Goal: Task Accomplishment & Management: Use online tool/utility

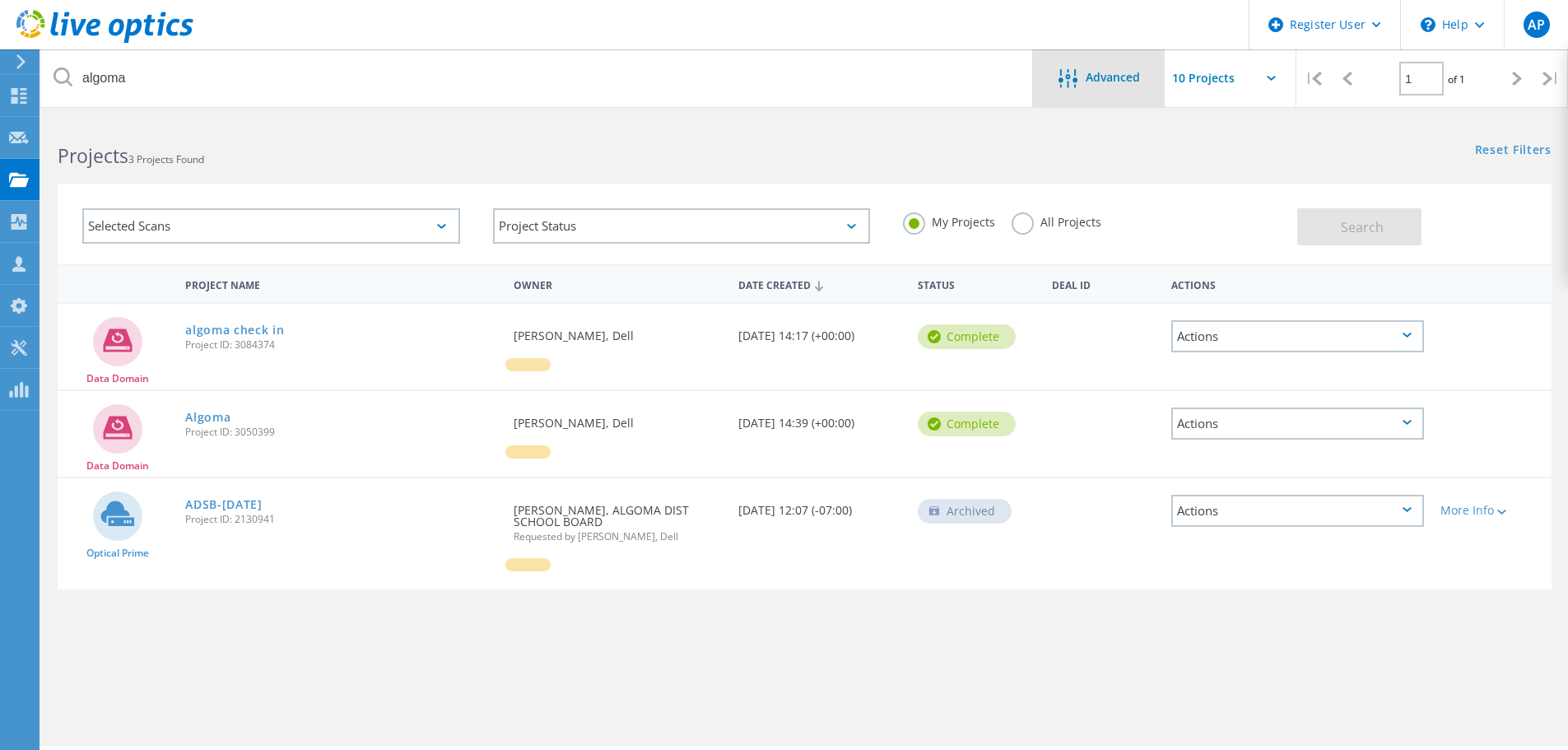
click at [1092, 89] on div "Advanced" at bounding box center [1098, 78] width 132 height 58
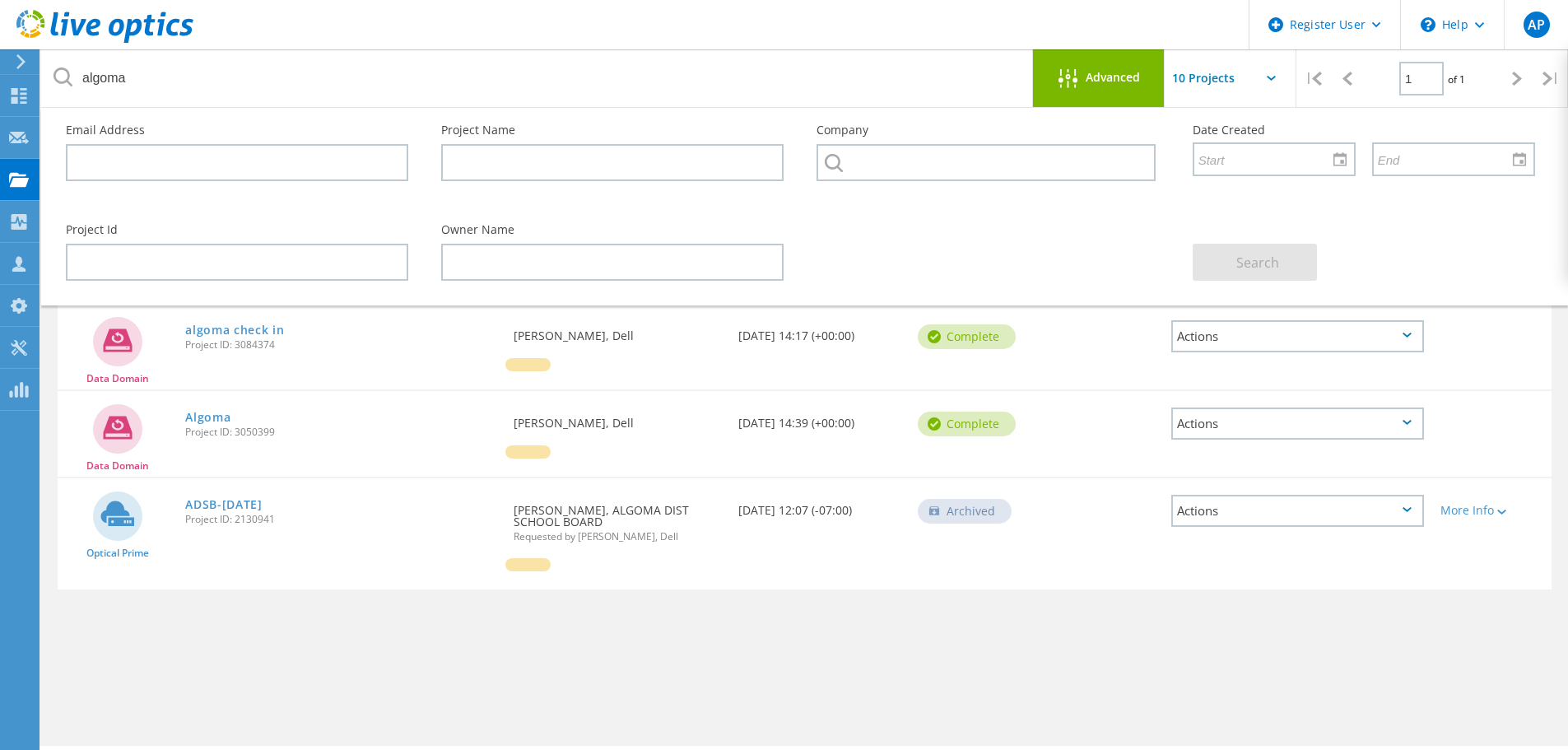
click at [1108, 86] on div "Advanced" at bounding box center [1098, 79] width 132 height 20
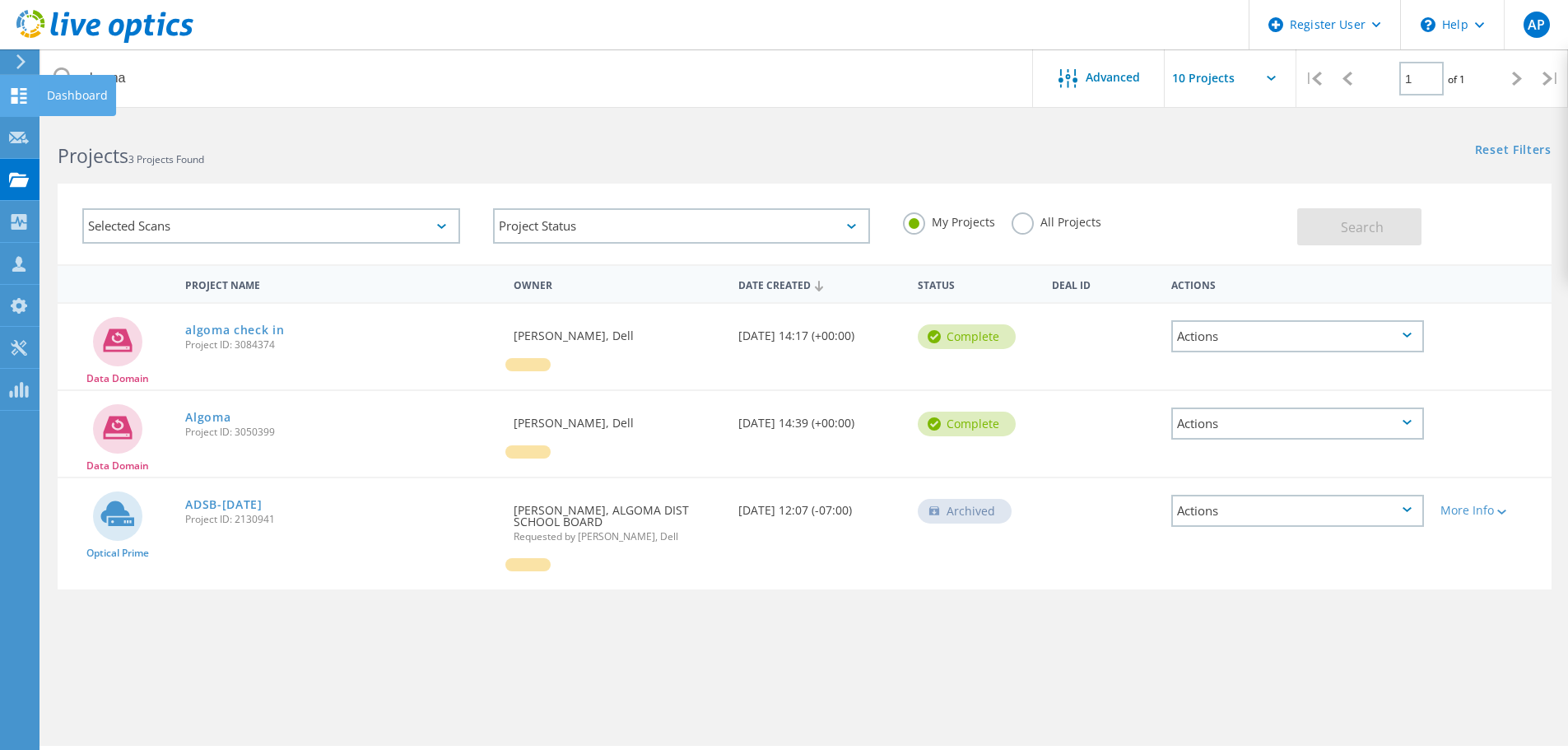
click at [27, 92] on use at bounding box center [19, 96] width 16 height 16
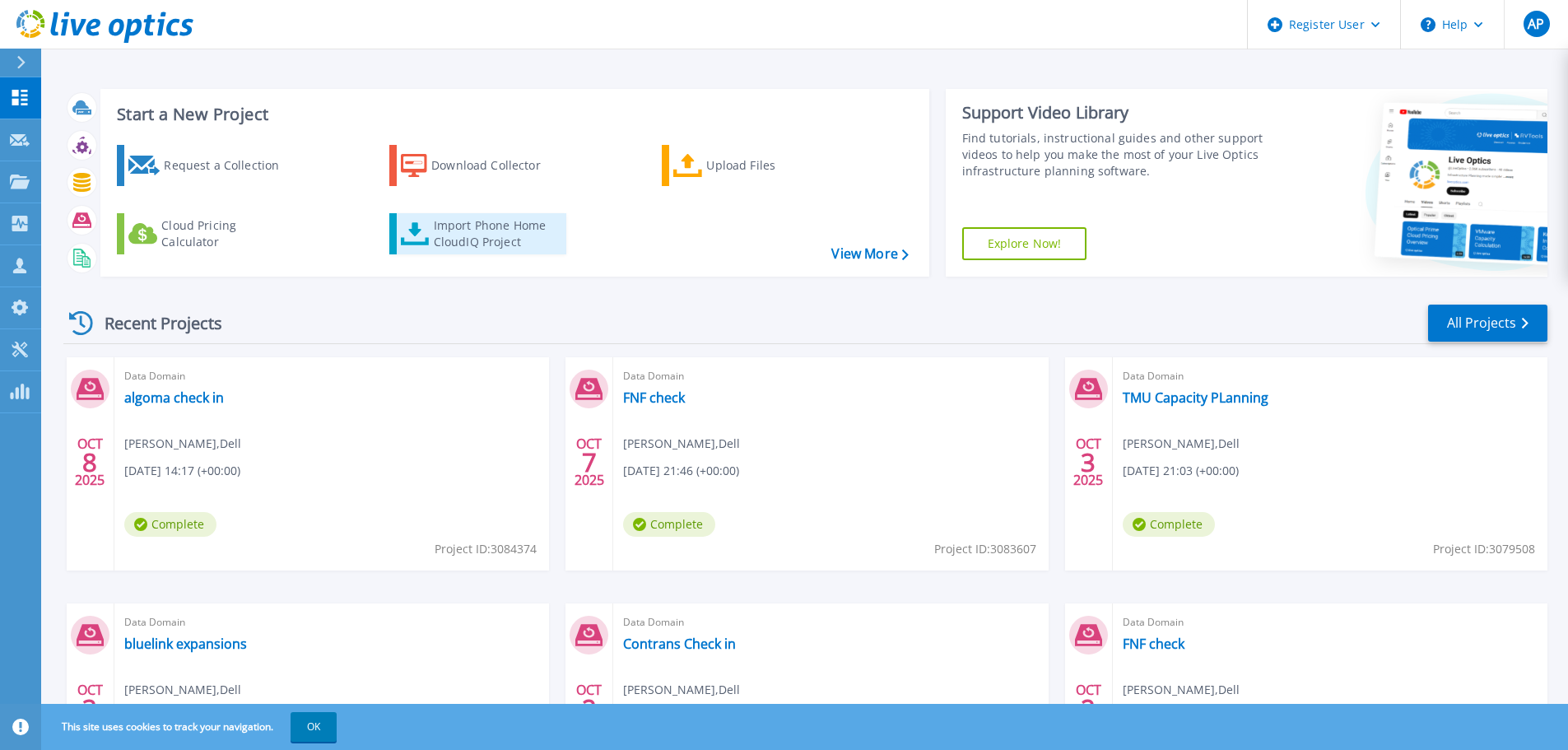
click at [488, 225] on div "Import Phone Home CloudIQ Project" at bounding box center [498, 234] width 129 height 33
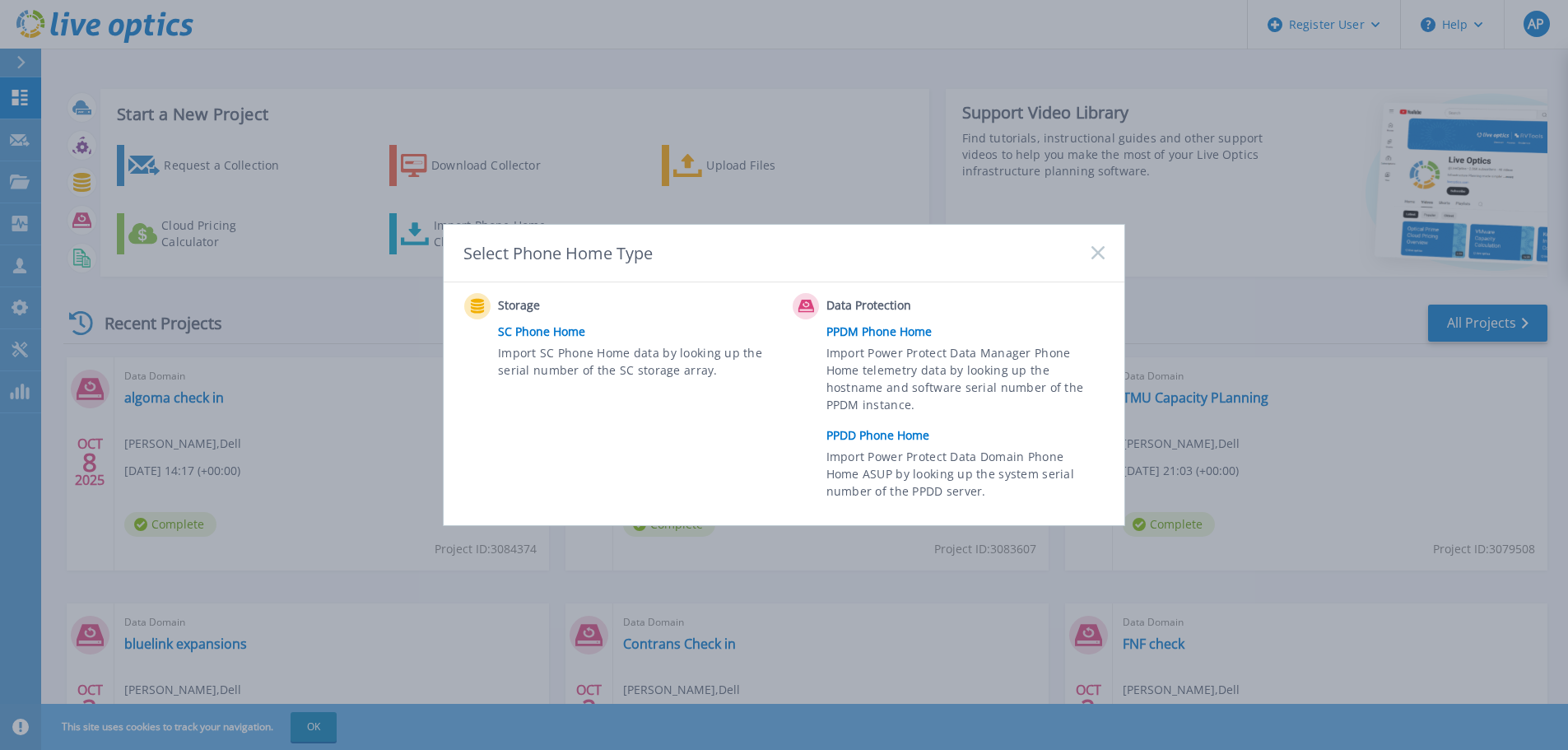
click at [871, 433] on link "PPDD Phone Home" at bounding box center [969, 435] width 286 height 25
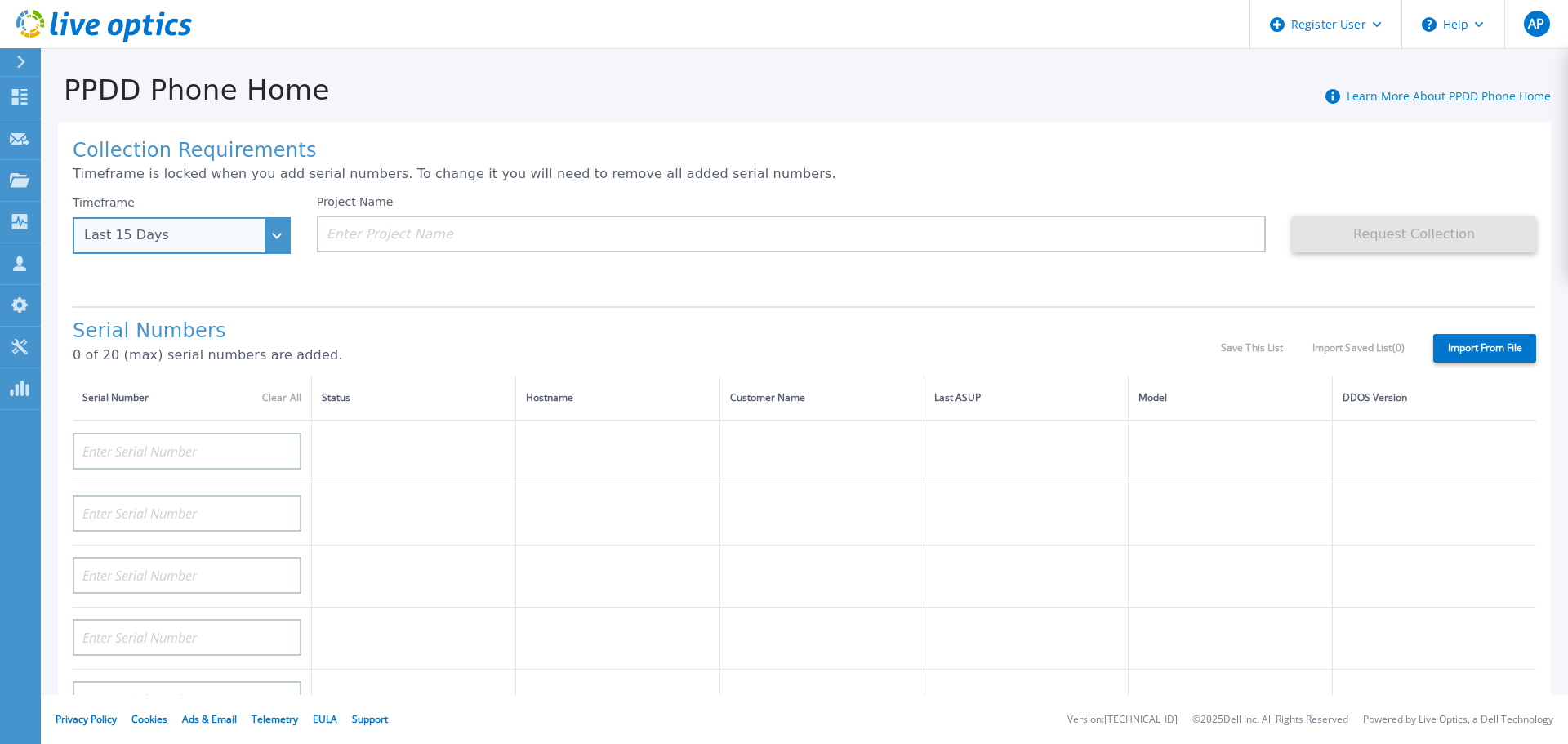
click at [268, 244] on div "Last 15 Days" at bounding box center [182, 236] width 218 height 37
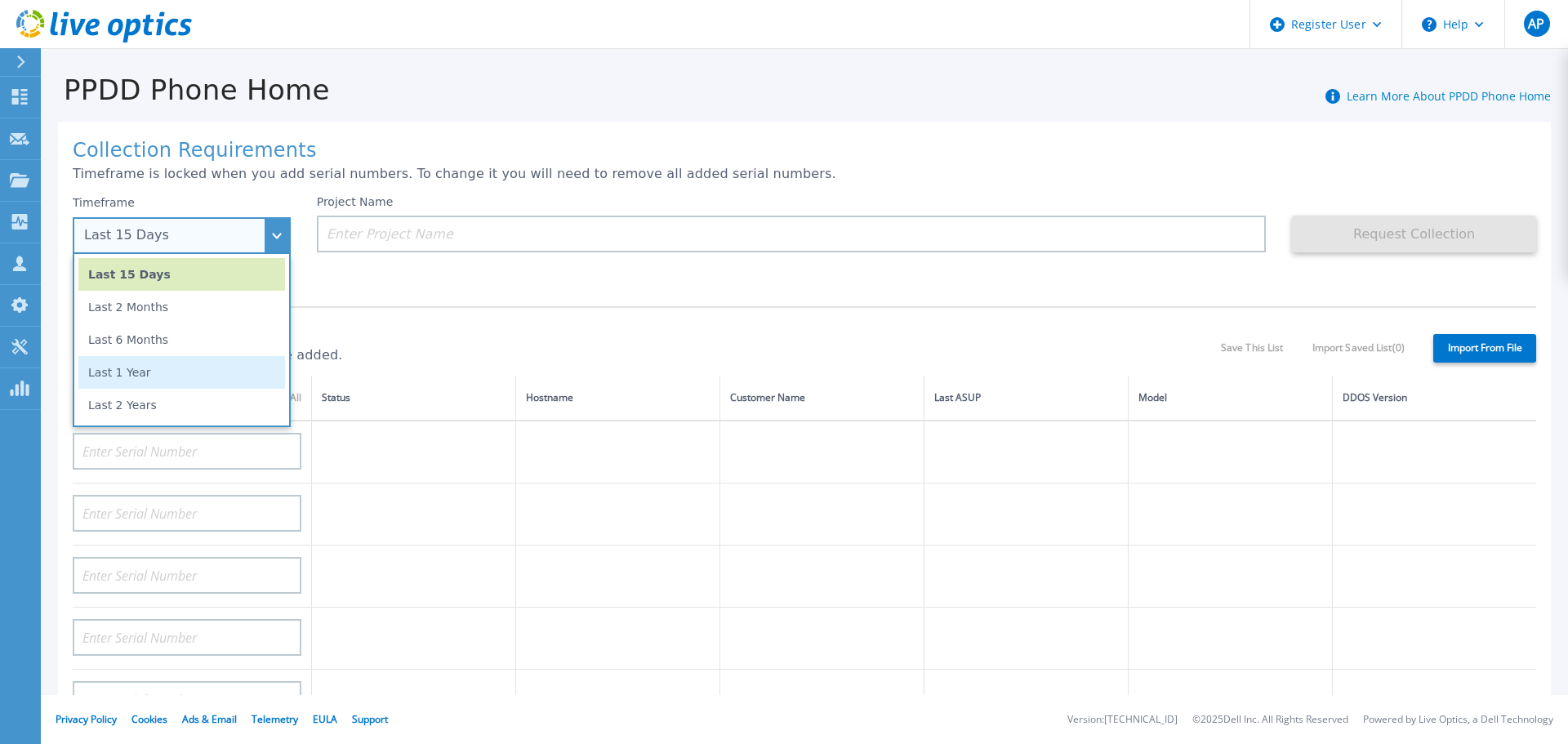
click at [213, 364] on li "Last 1 Year" at bounding box center [182, 372] width 206 height 33
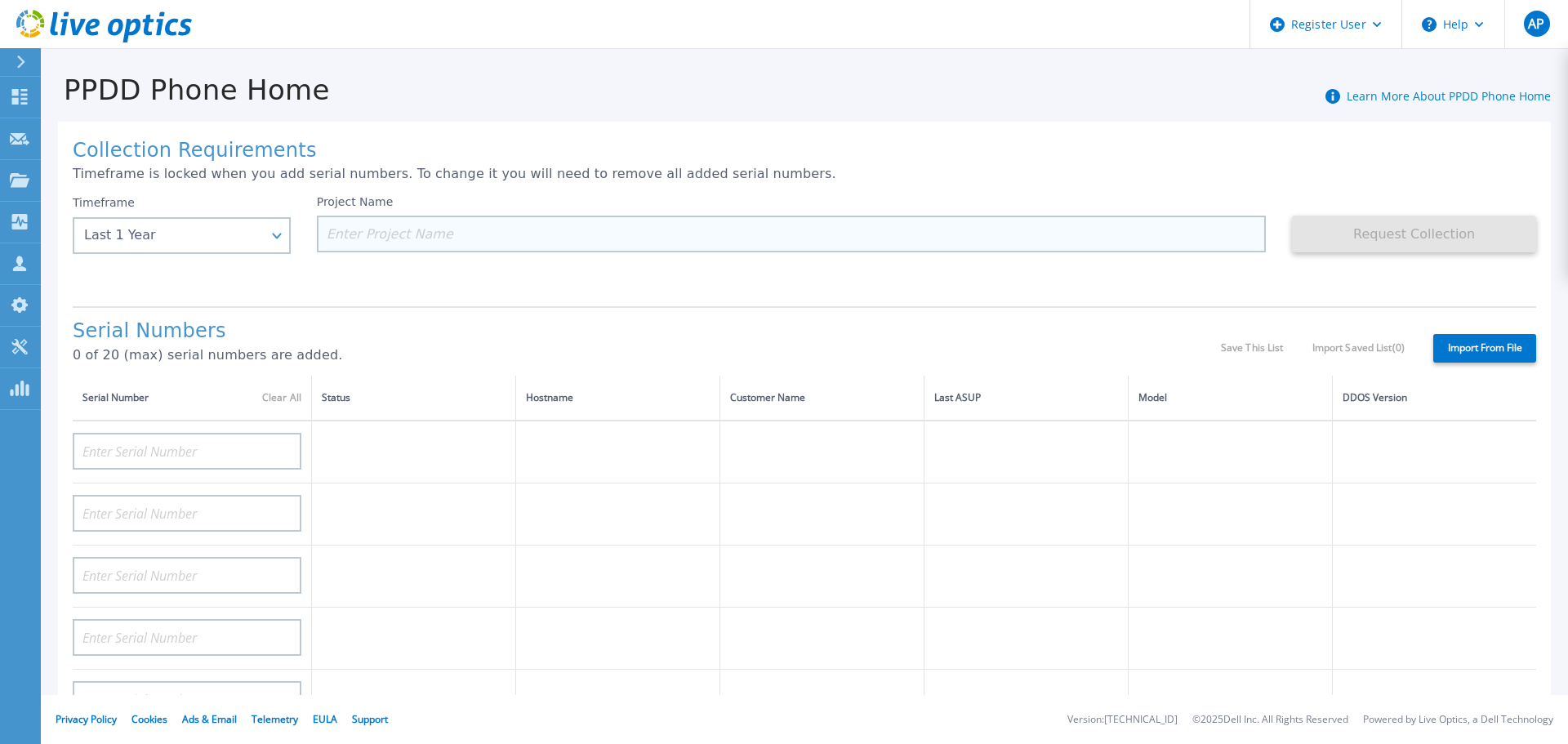
click at [391, 234] on input at bounding box center [792, 234] width 950 height 37
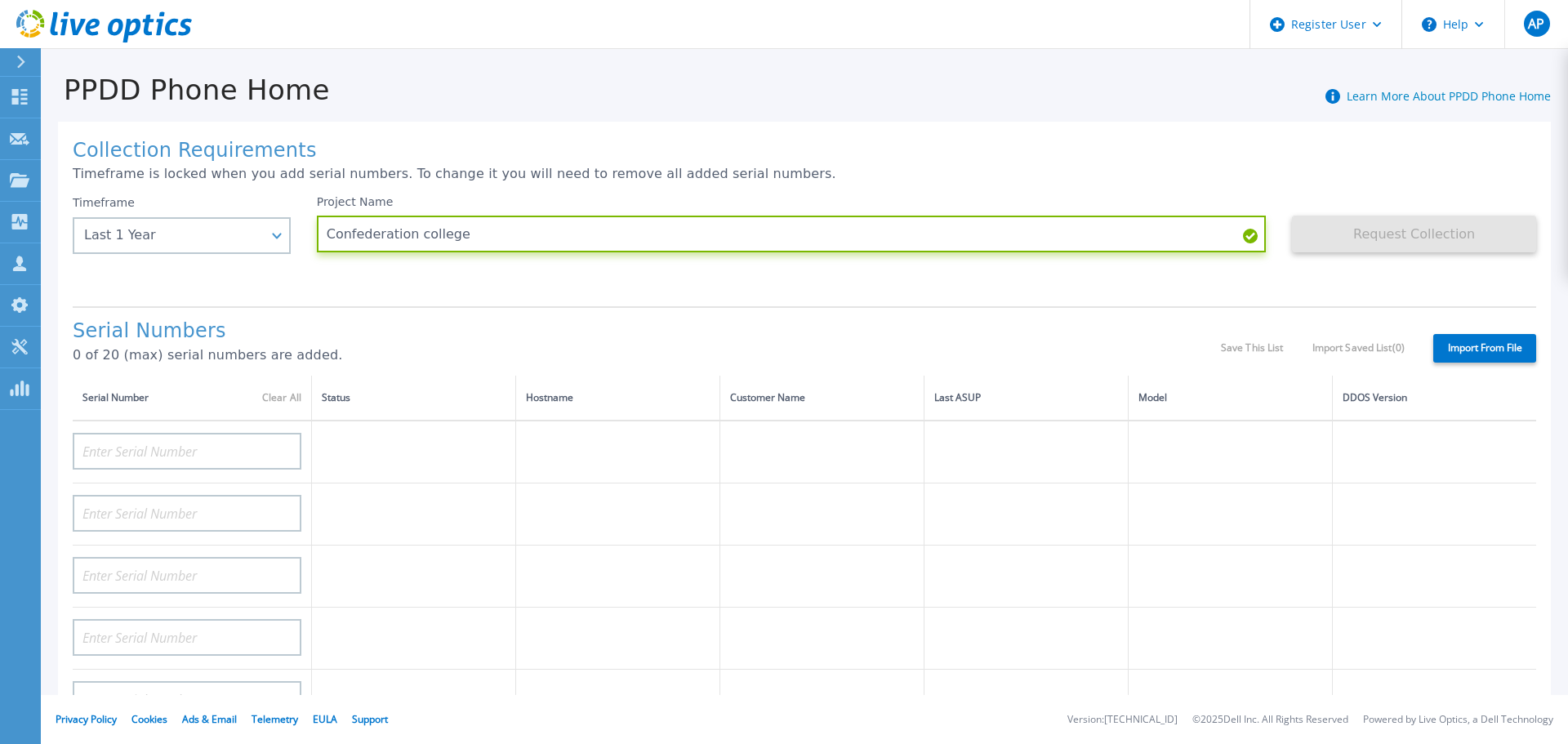
type input "Confederation college"
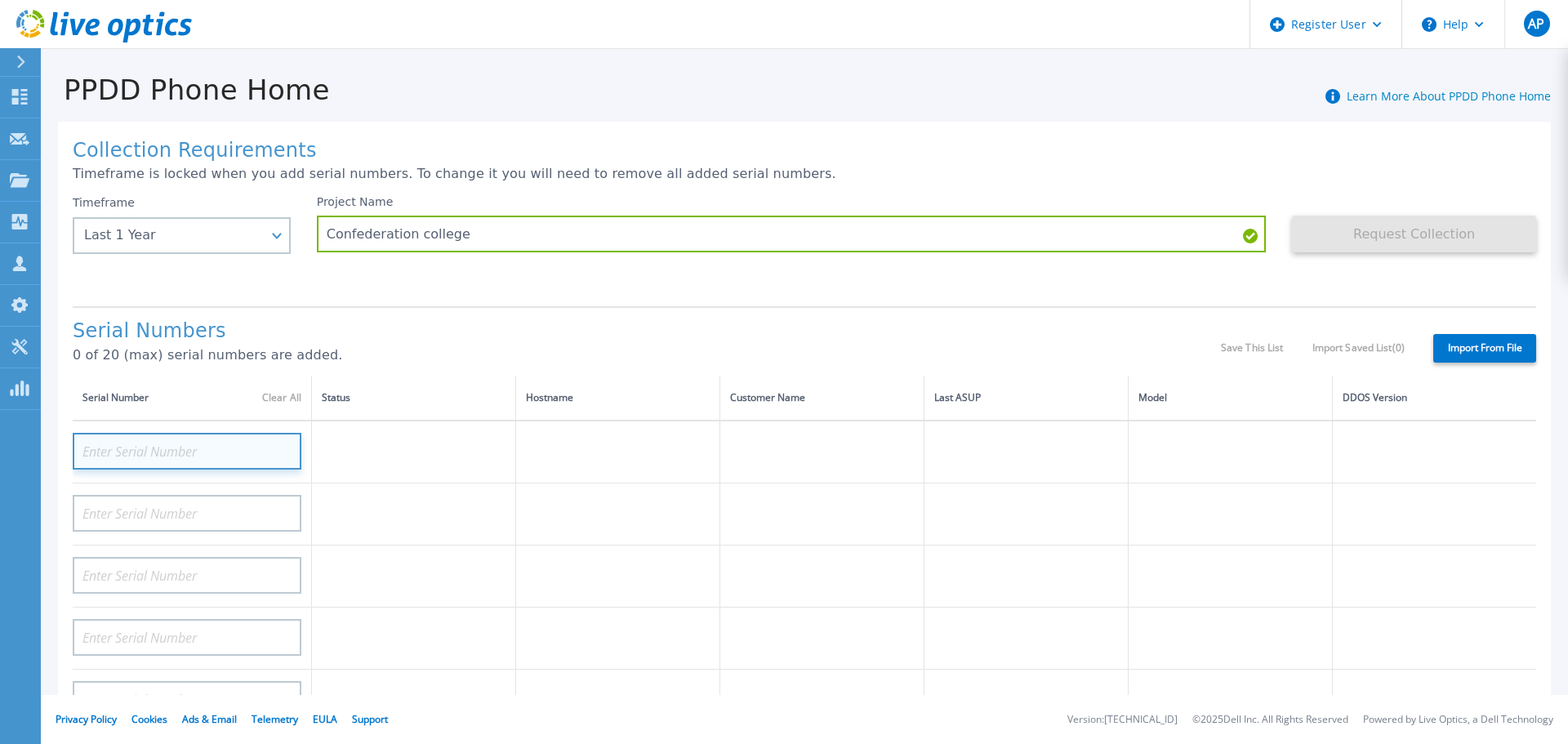
click at [164, 451] on input at bounding box center [187, 451] width 228 height 37
paste input "APX002237105"
type input "APX002237105"
click at [615, 348] on p "0 of 20 (max) serial numbers are added." at bounding box center [647, 355] width 1148 height 15
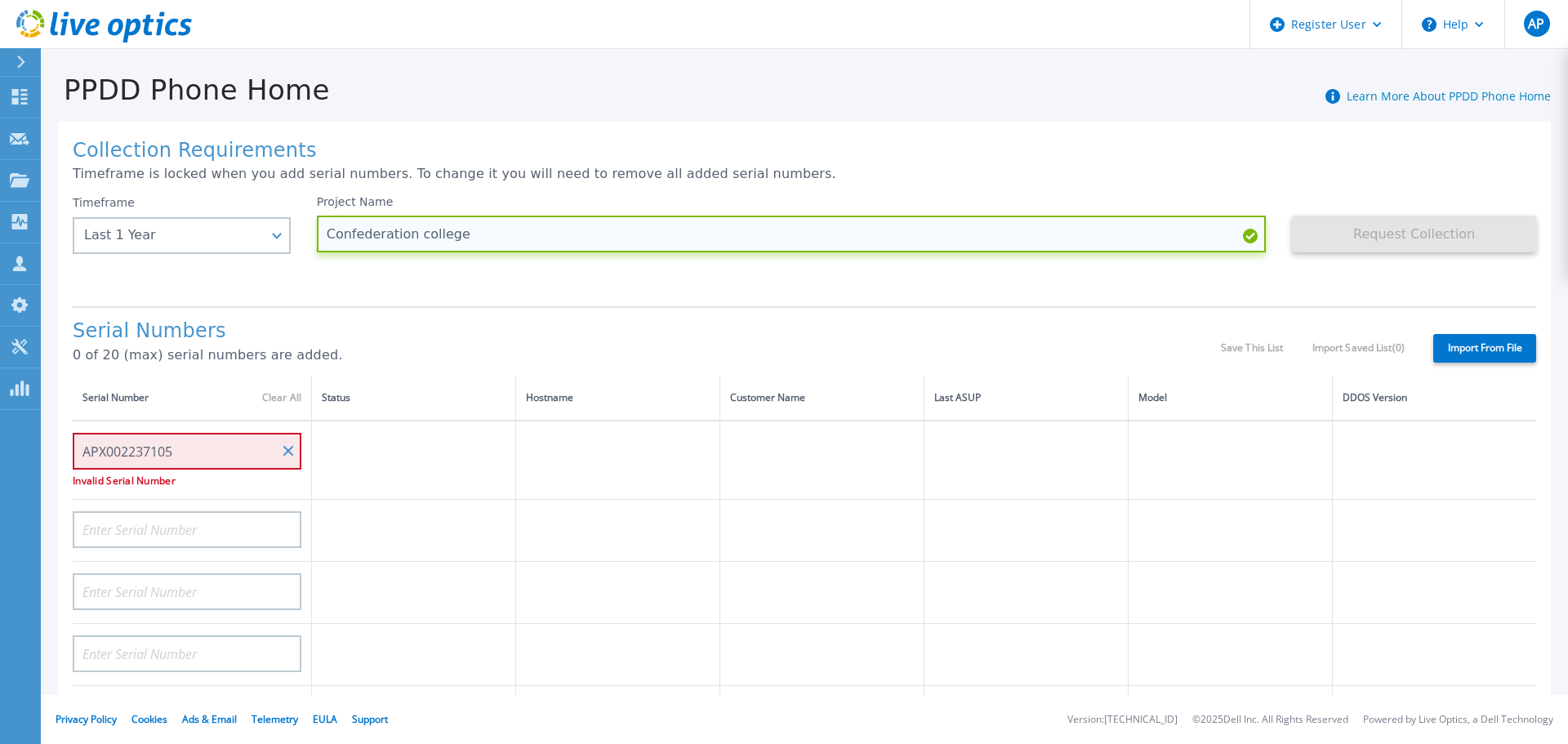
click at [545, 231] on input "Confederation college" at bounding box center [792, 234] width 950 height 37
paste input "APX00223710566"
drag, startPoint x: 587, startPoint y: 234, endPoint x: 472, endPoint y: 236, distance: 115.0
click at [472, 236] on input "Confederation college APX00223710566" at bounding box center [792, 234] width 950 height 37
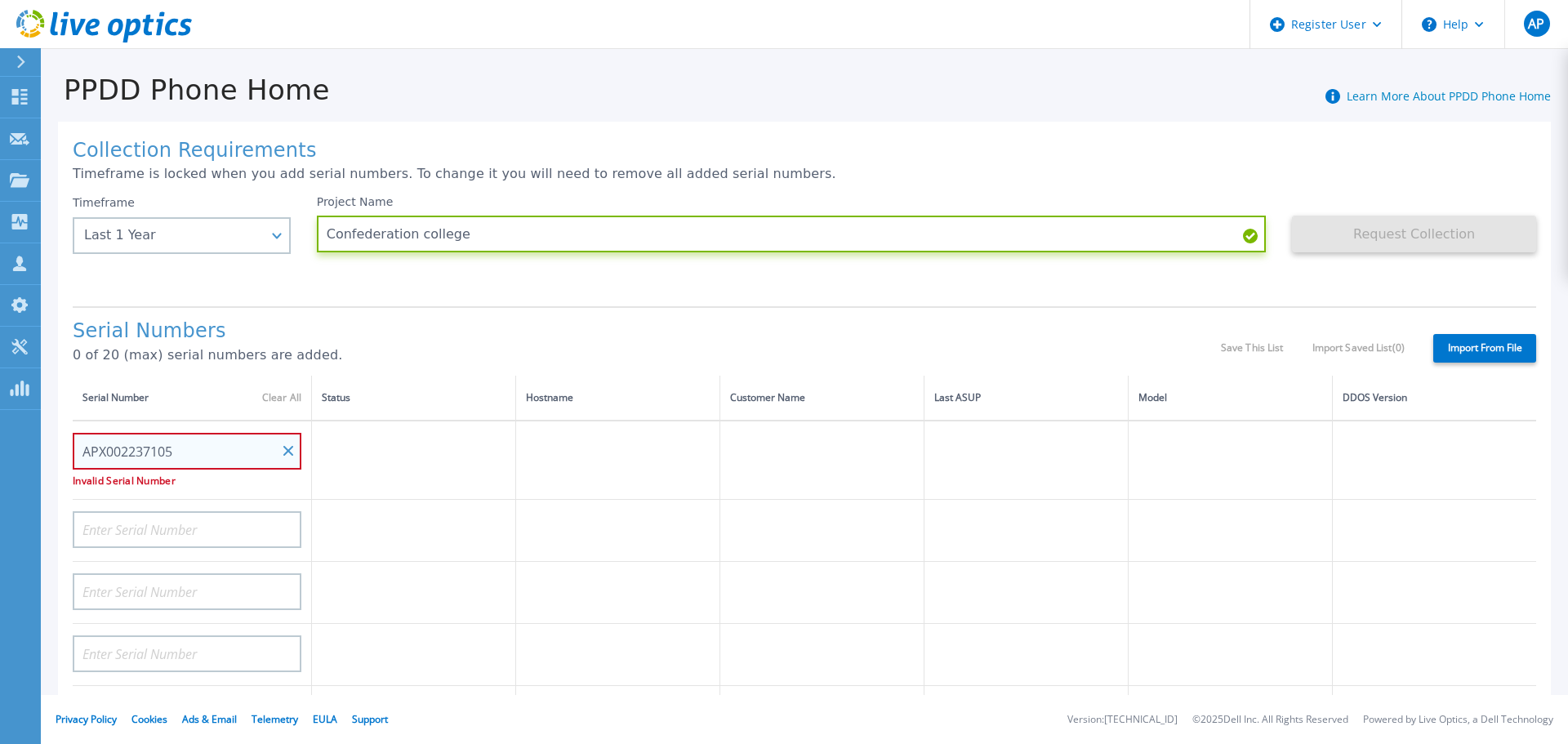
type input "Confederation college"
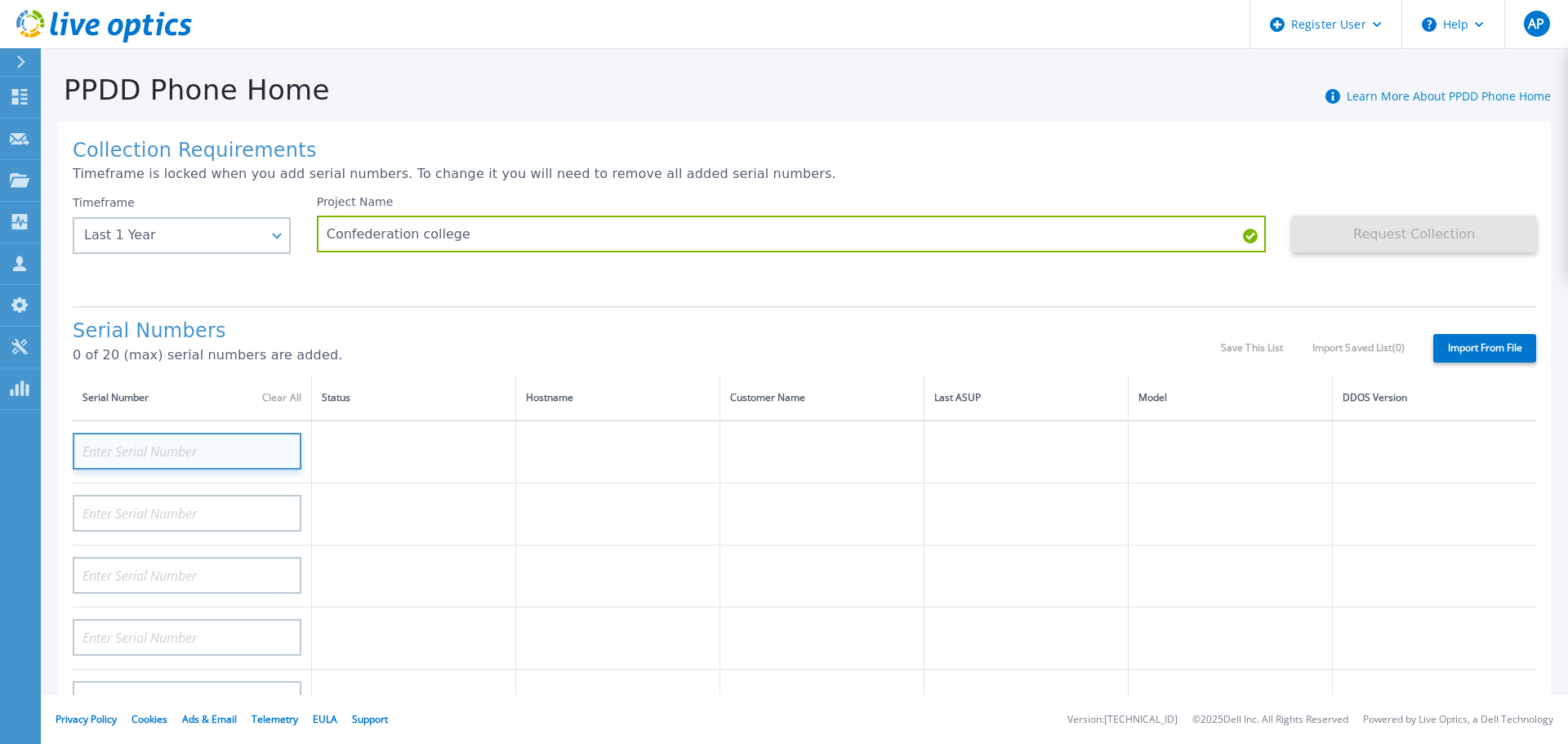
click at [207, 450] on input at bounding box center [187, 451] width 228 height 37
paste input "APX00223710566"
type input "APX00223710566"
click at [604, 330] on h1 "Serial Numbers" at bounding box center [647, 331] width 1148 height 23
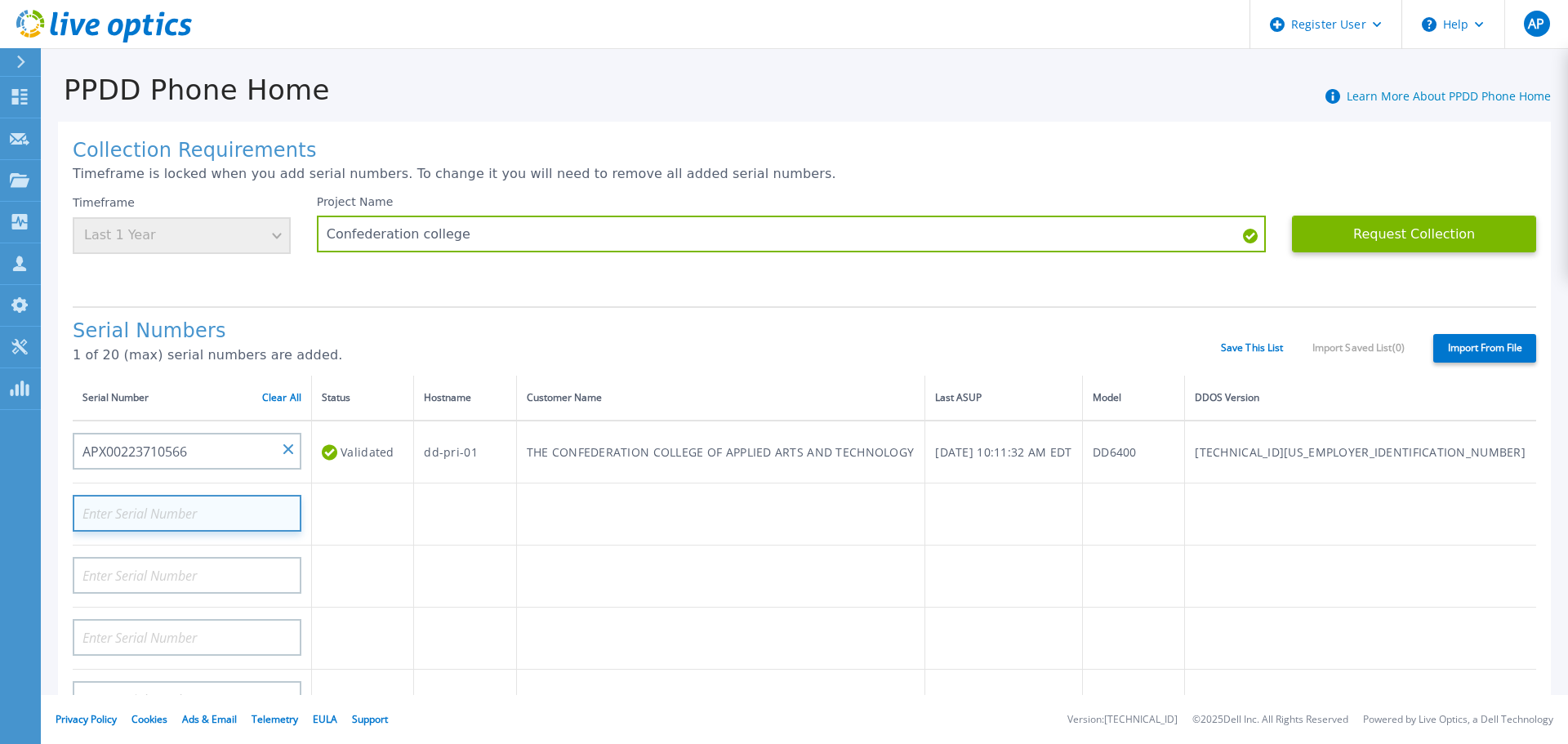
click at [194, 507] on input at bounding box center [187, 513] width 228 height 37
paste input "APX00223710567"
type input "APX00223710567"
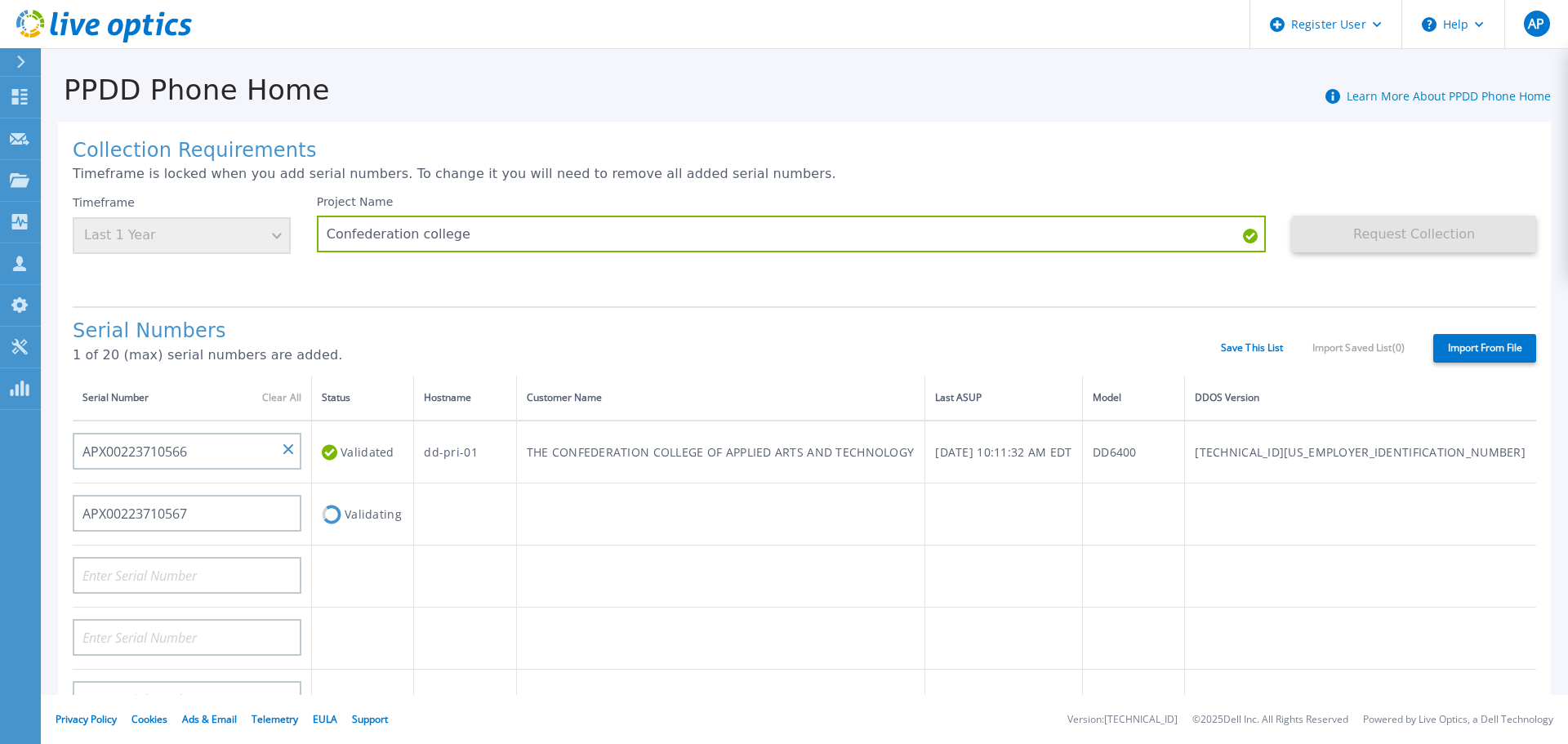
click at [816, 331] on h1 "Serial Numbers" at bounding box center [647, 331] width 1148 height 23
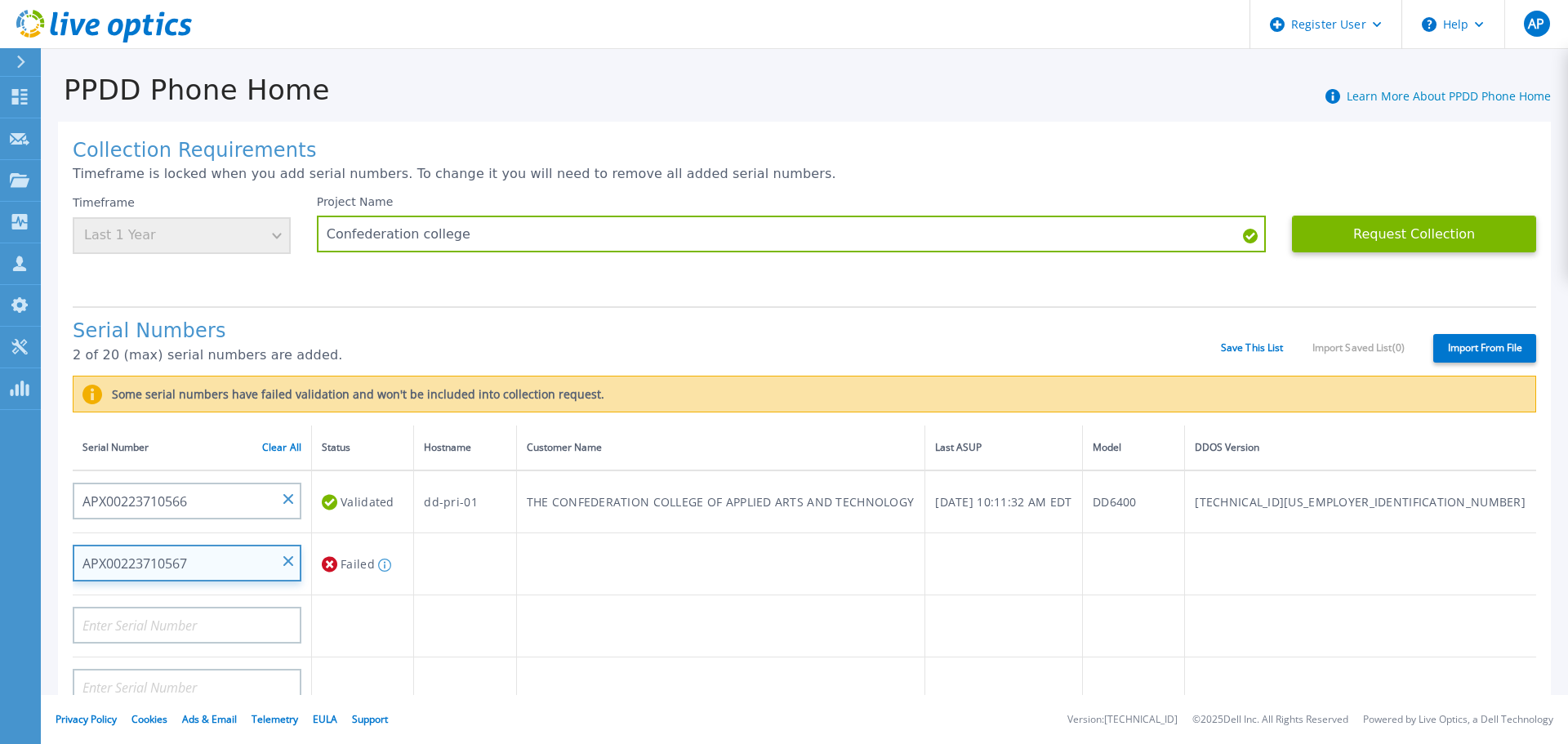
click at [287, 554] on input "APX00223710567" at bounding box center [187, 563] width 228 height 37
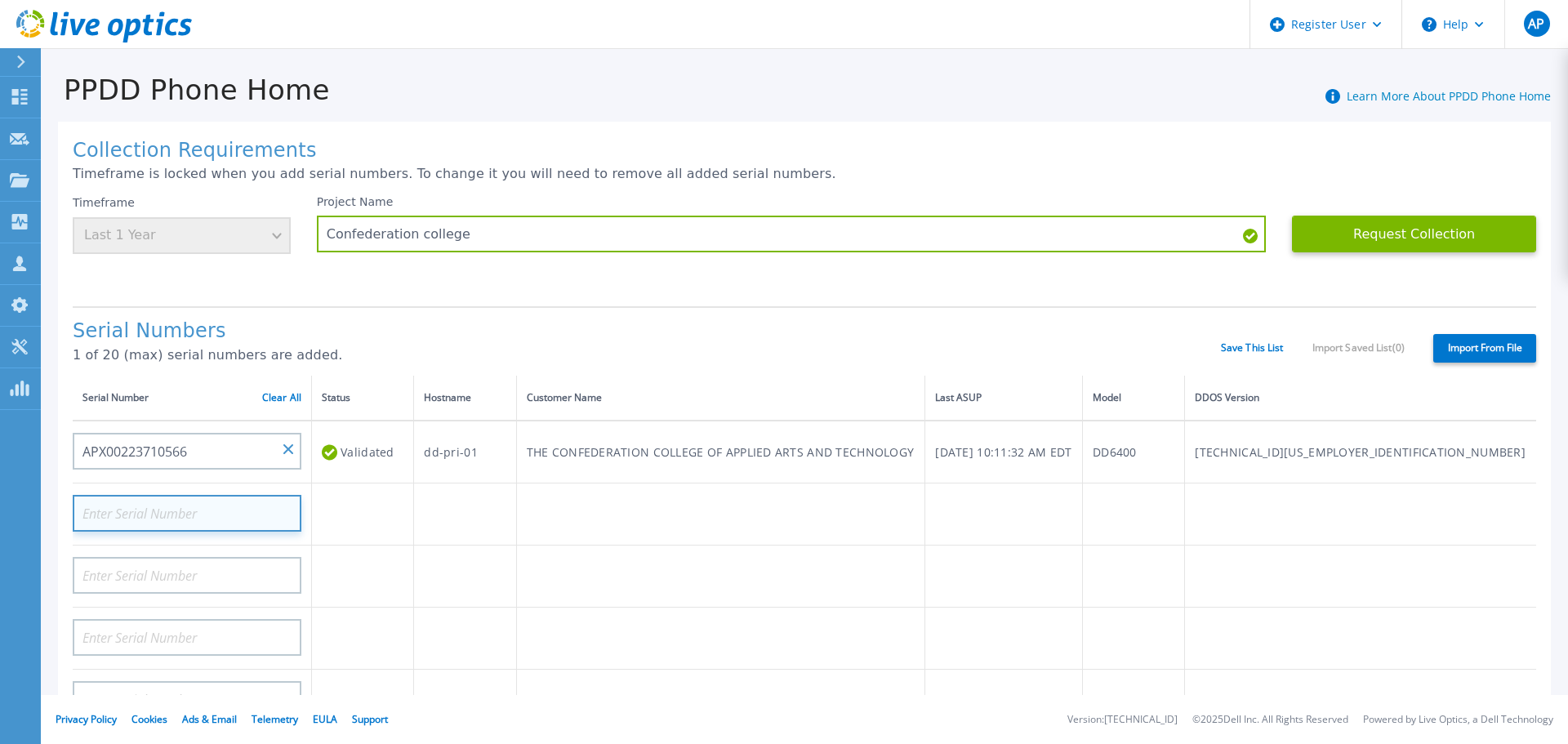
paste input "APX00223710567"
type input "APX00223710567"
click at [405, 344] on div "Serial Numbers 1 of 20 (max) serial numbers are added." at bounding box center [647, 348] width 1148 height 56
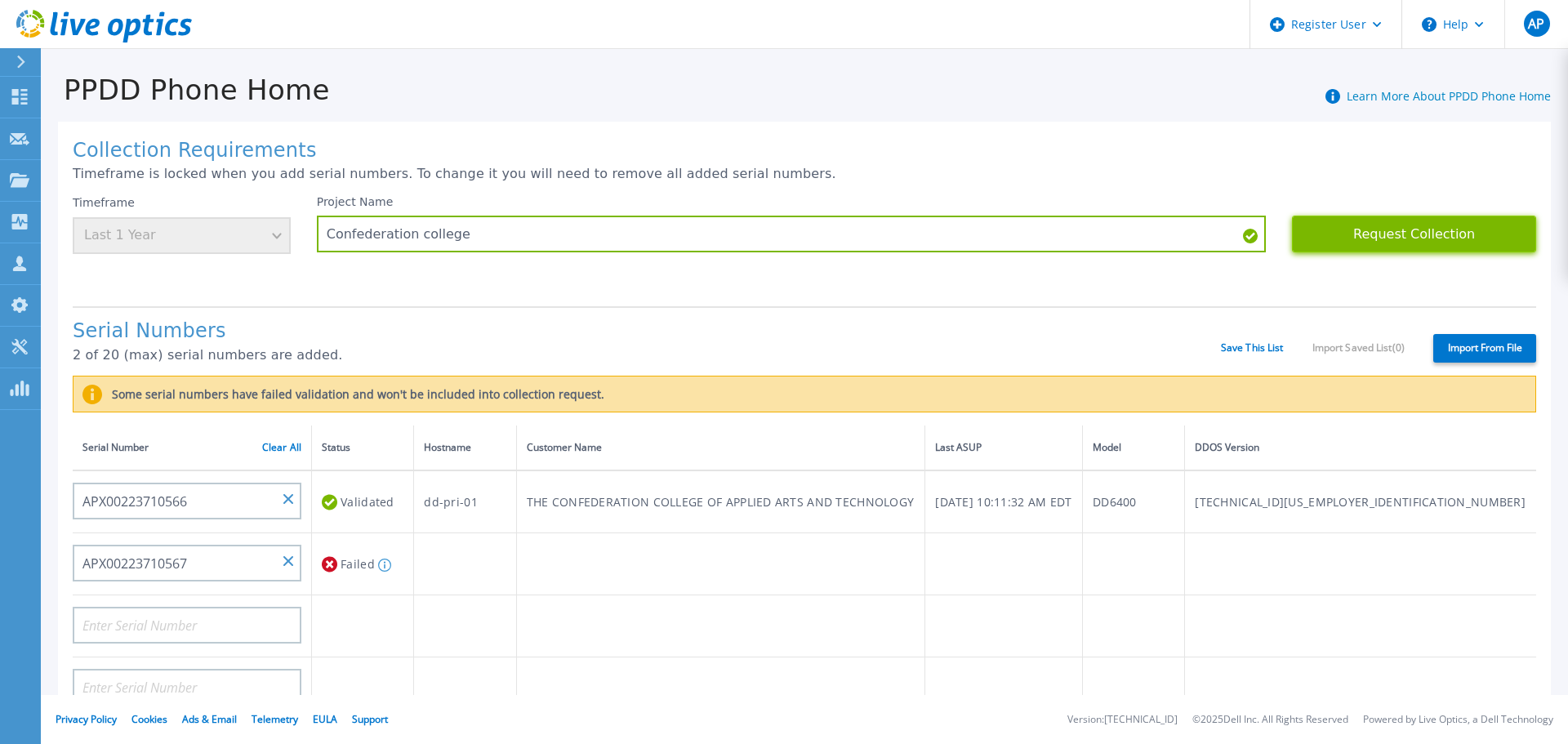
click at [1419, 243] on button "Request Collection" at bounding box center [1414, 234] width 244 height 37
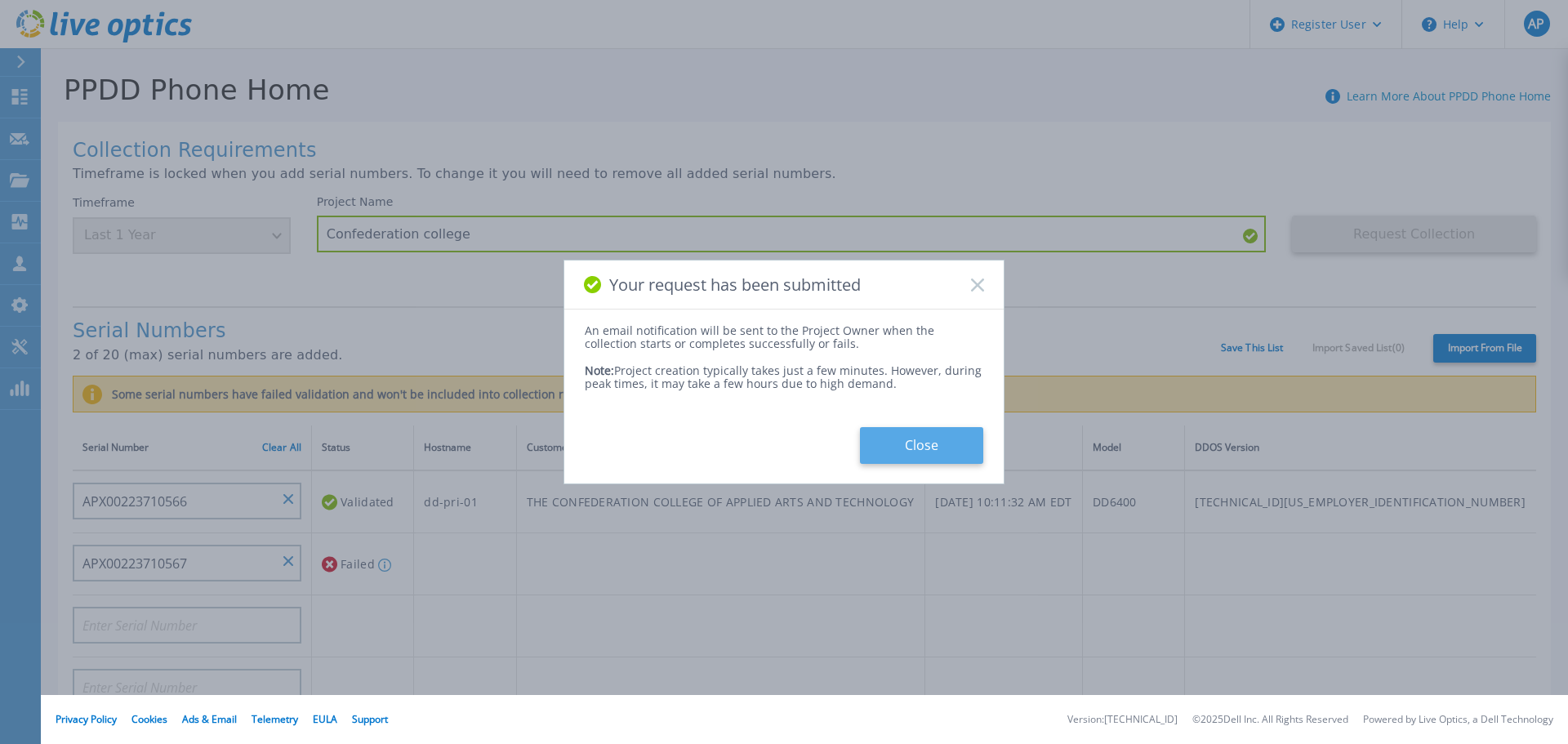
click at [943, 429] on button "Close" at bounding box center [921, 445] width 123 height 37
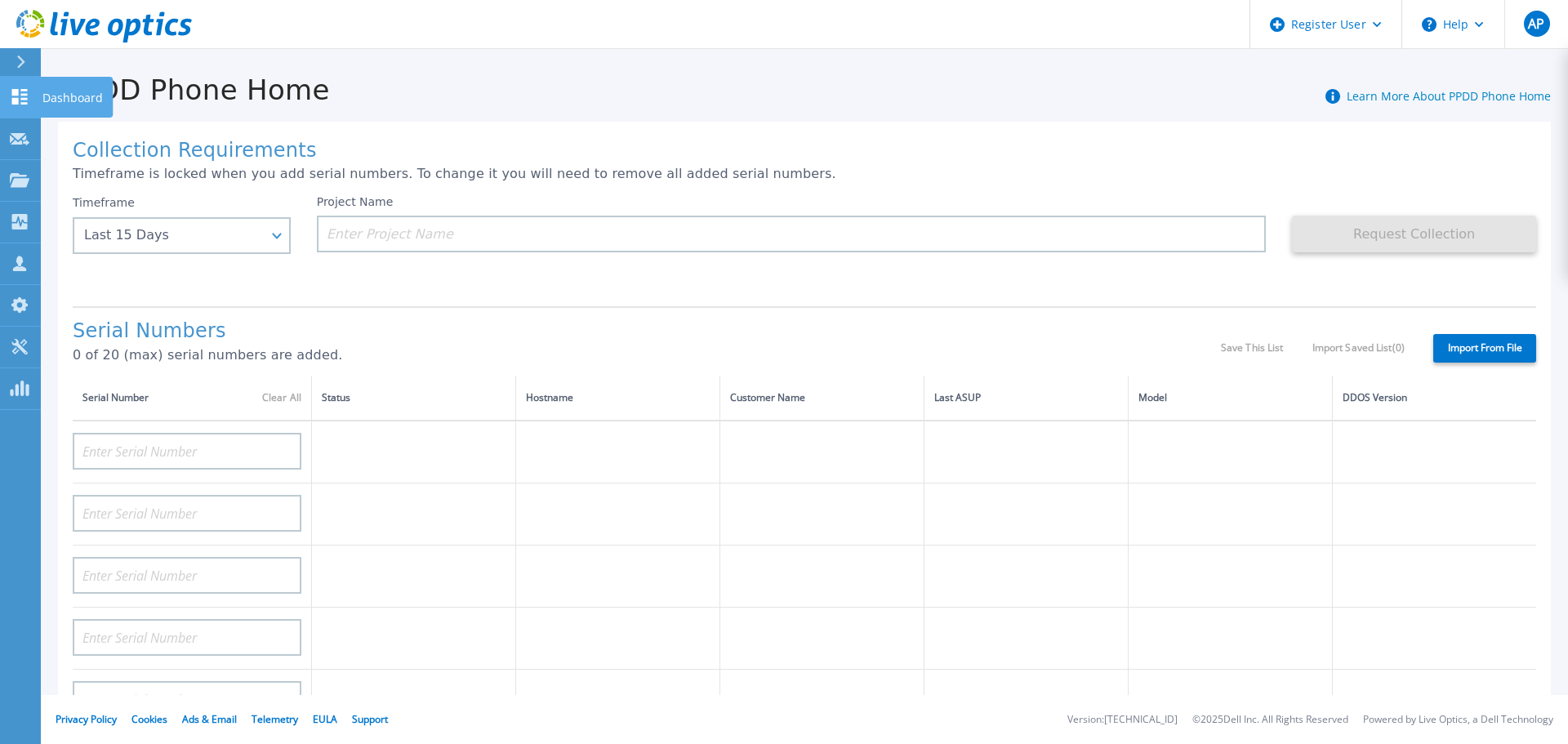
click at [27, 98] on icon at bounding box center [19, 96] width 16 height 16
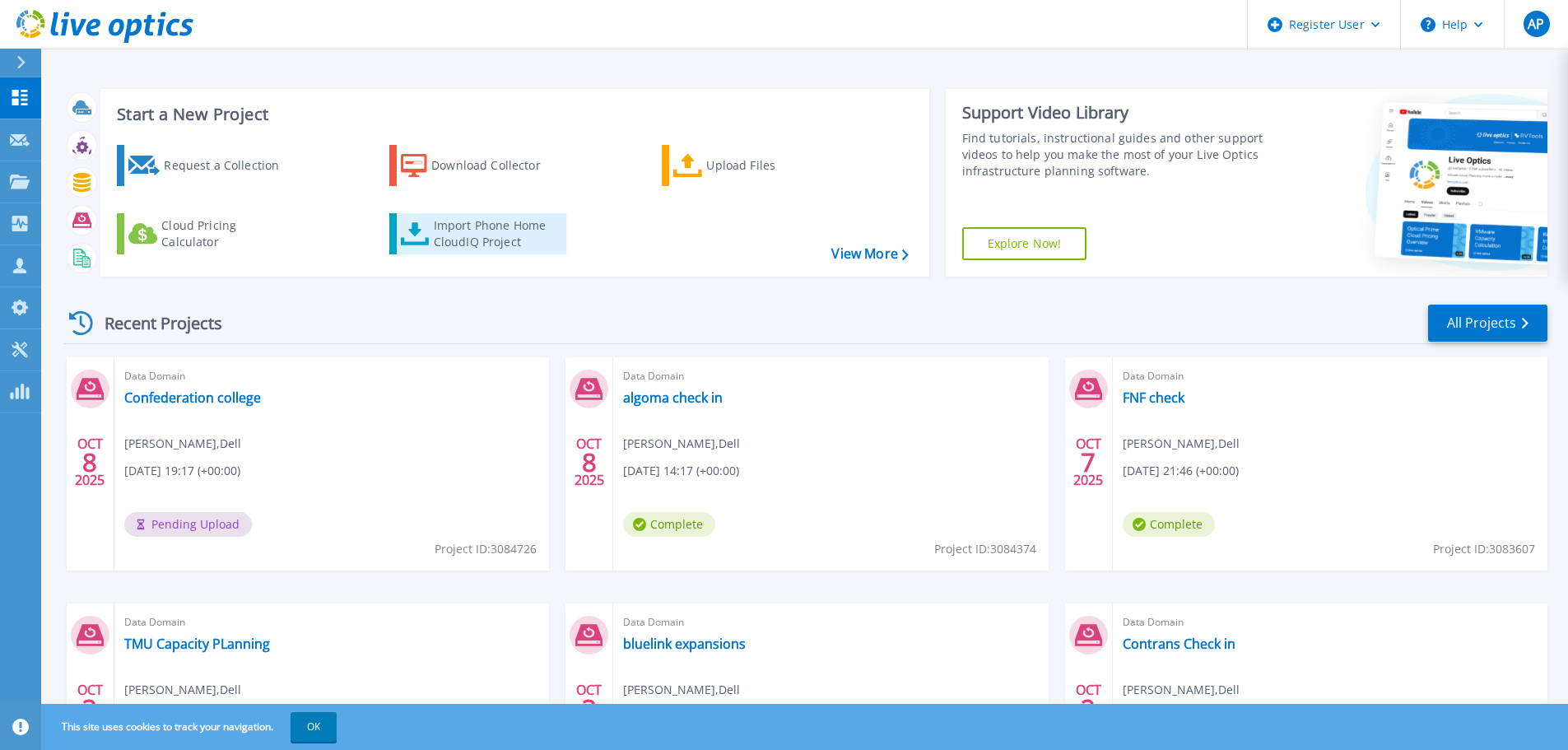
click at [496, 233] on div "Import Phone Home CloudIQ Project" at bounding box center [498, 234] width 129 height 33
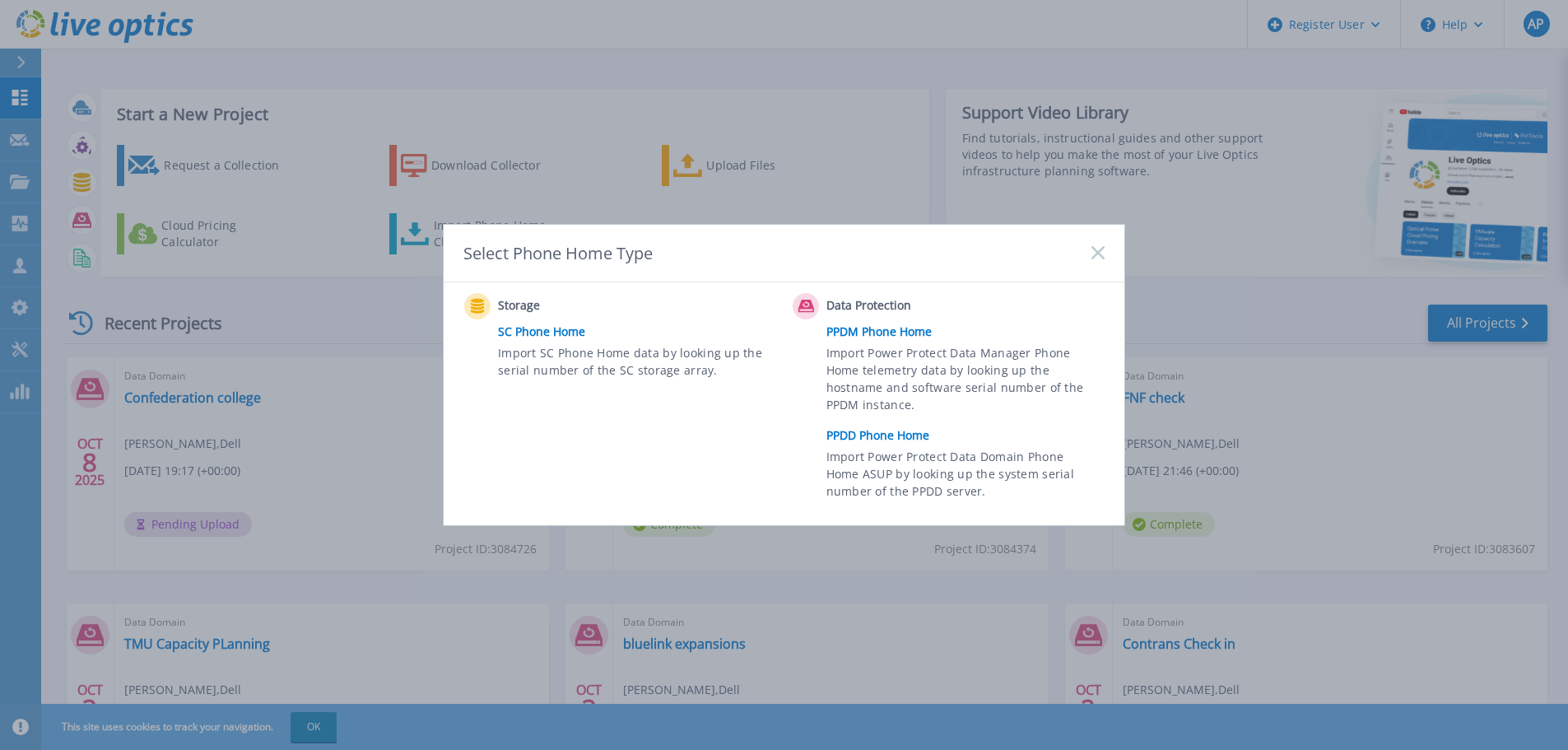
click at [901, 433] on link "PPDD Phone Home" at bounding box center [969, 435] width 286 height 25
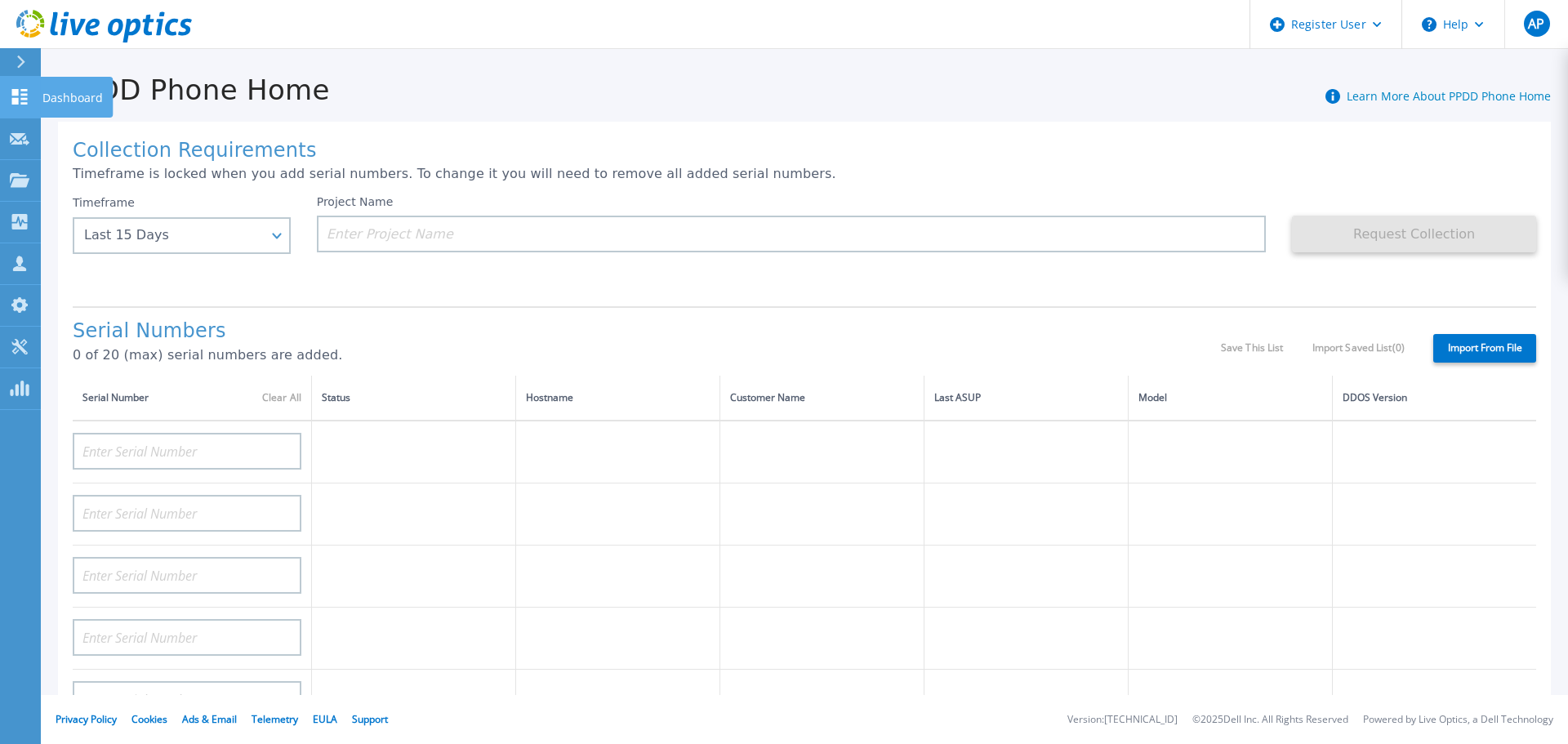
click at [25, 91] on icon at bounding box center [19, 96] width 19 height 16
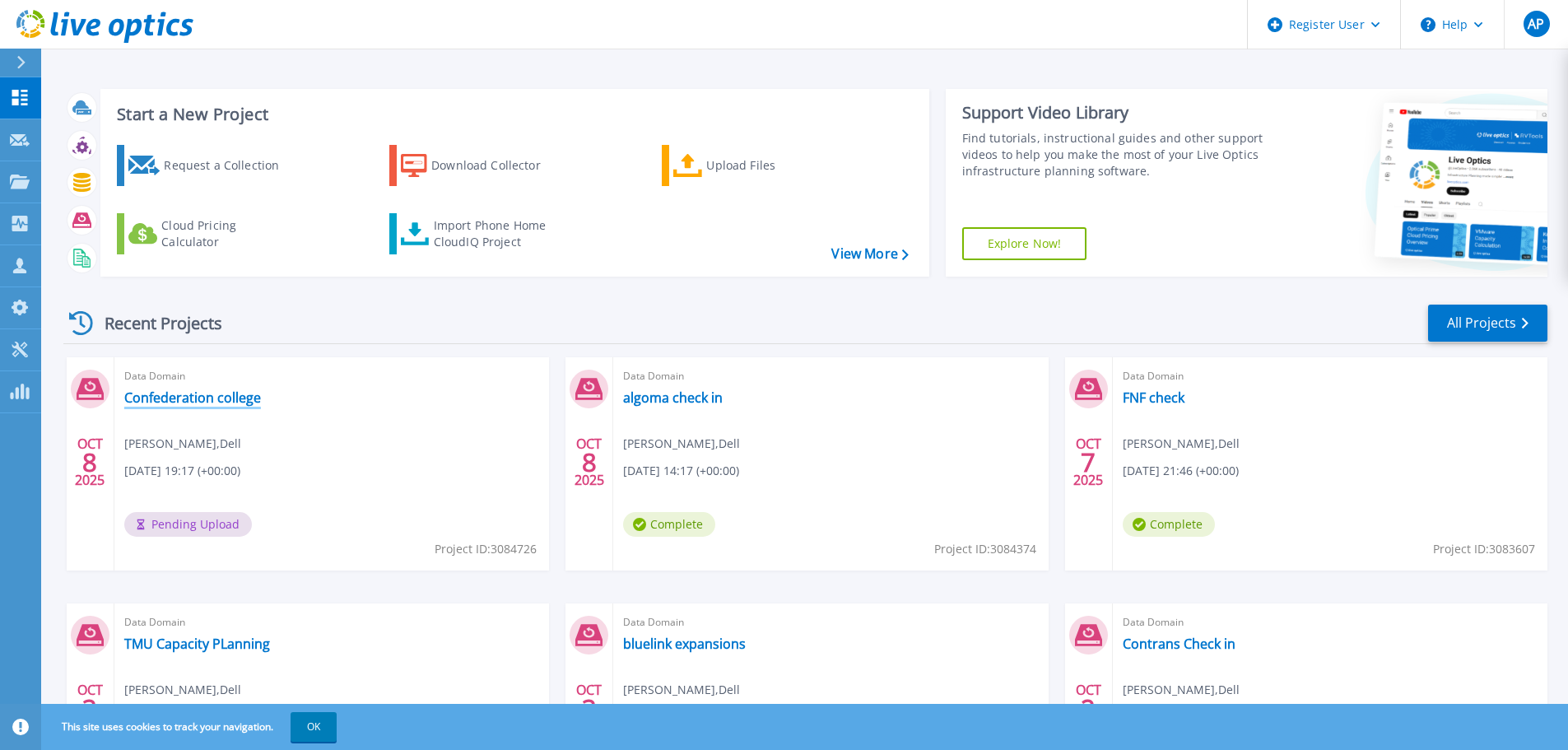
click at [239, 393] on link "Confederation college" at bounding box center [192, 398] width 136 height 17
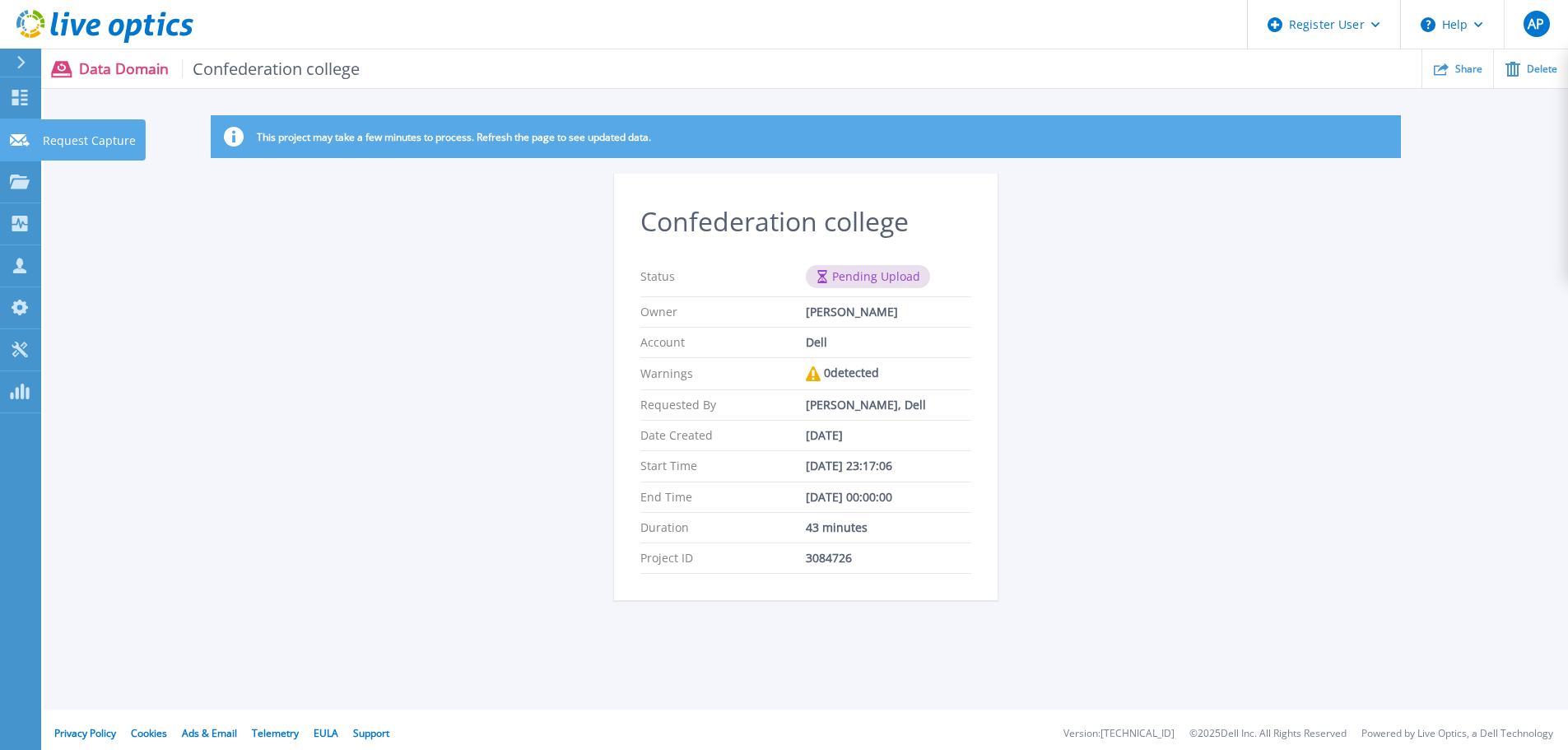
click at [28, 137] on icon at bounding box center [19, 140] width 19 height 12
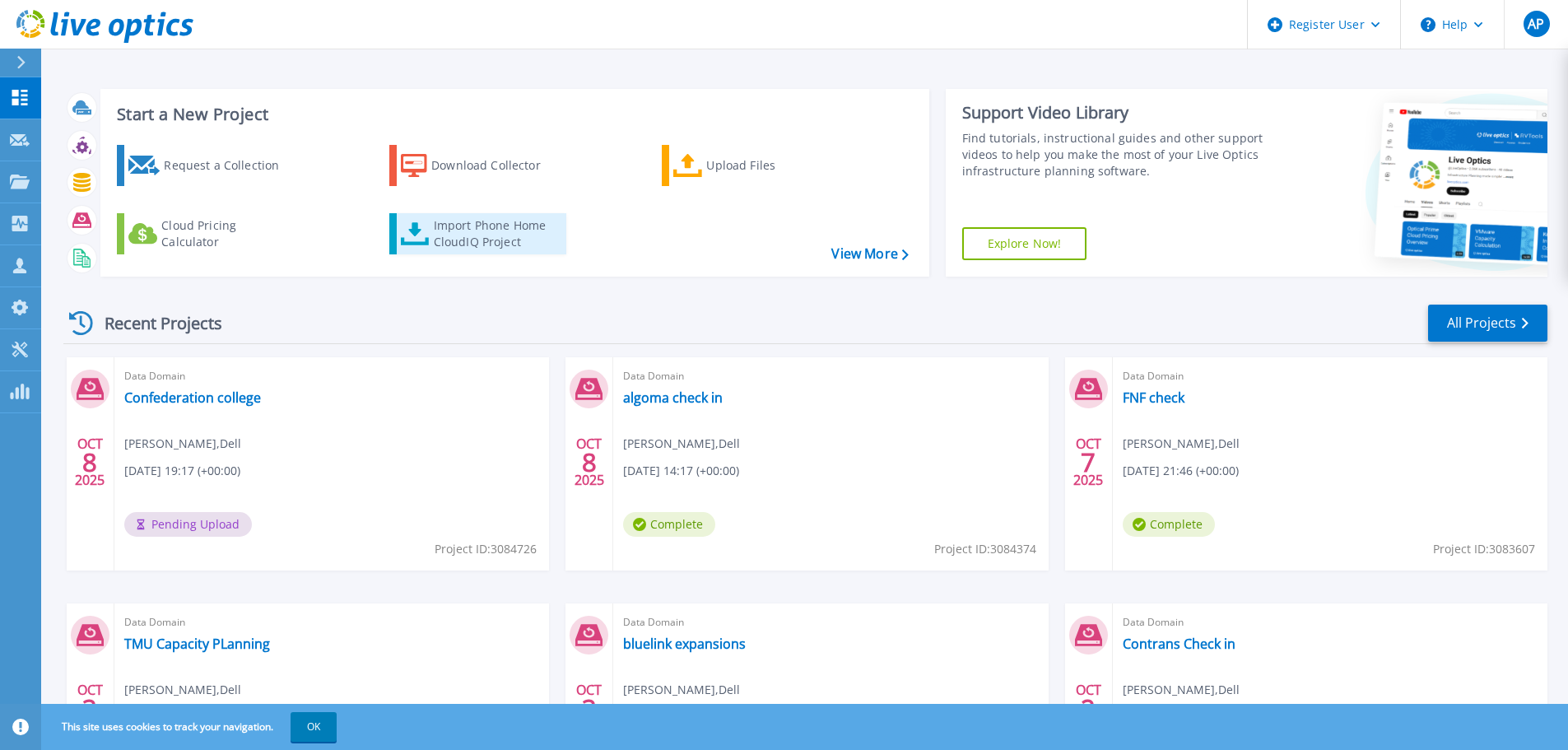
click at [514, 236] on div "Import Phone Home CloudIQ Project" at bounding box center [498, 234] width 129 height 33
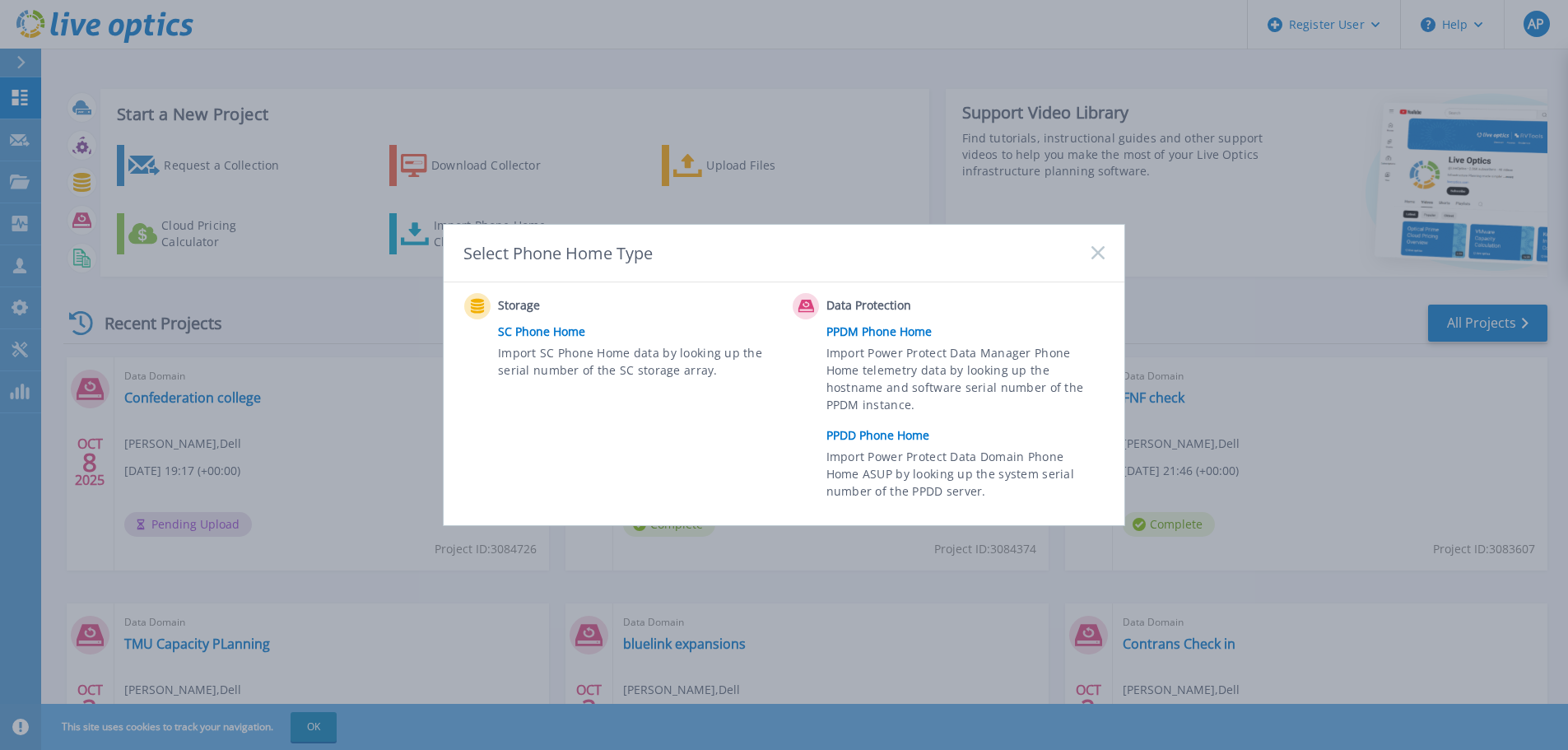
click at [903, 433] on link "PPDD Phone Home" at bounding box center [969, 435] width 286 height 25
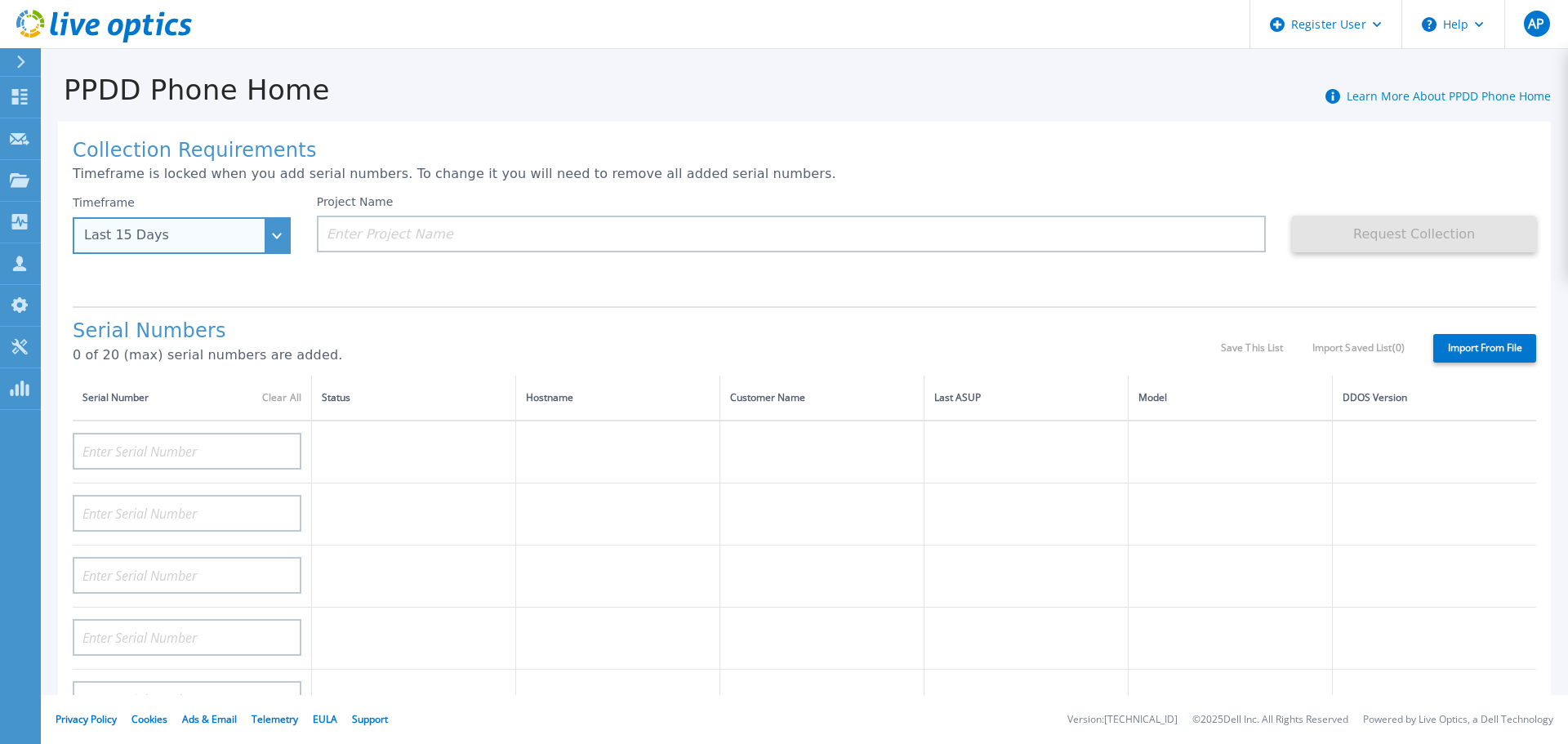
click at [269, 238] on div "Last 15 Days" at bounding box center [182, 236] width 218 height 37
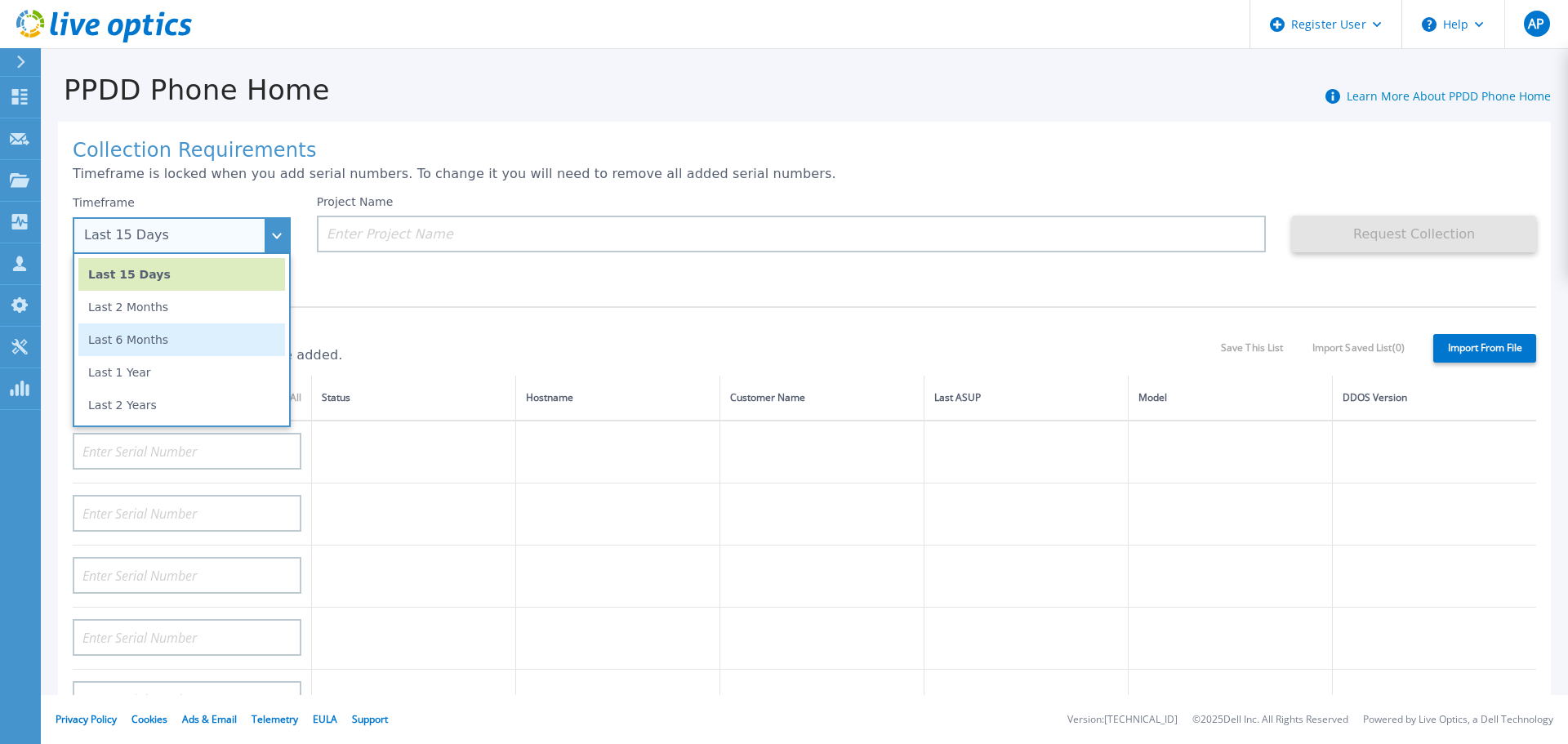
click at [215, 346] on li "Last 6 Months" at bounding box center [182, 340] width 206 height 33
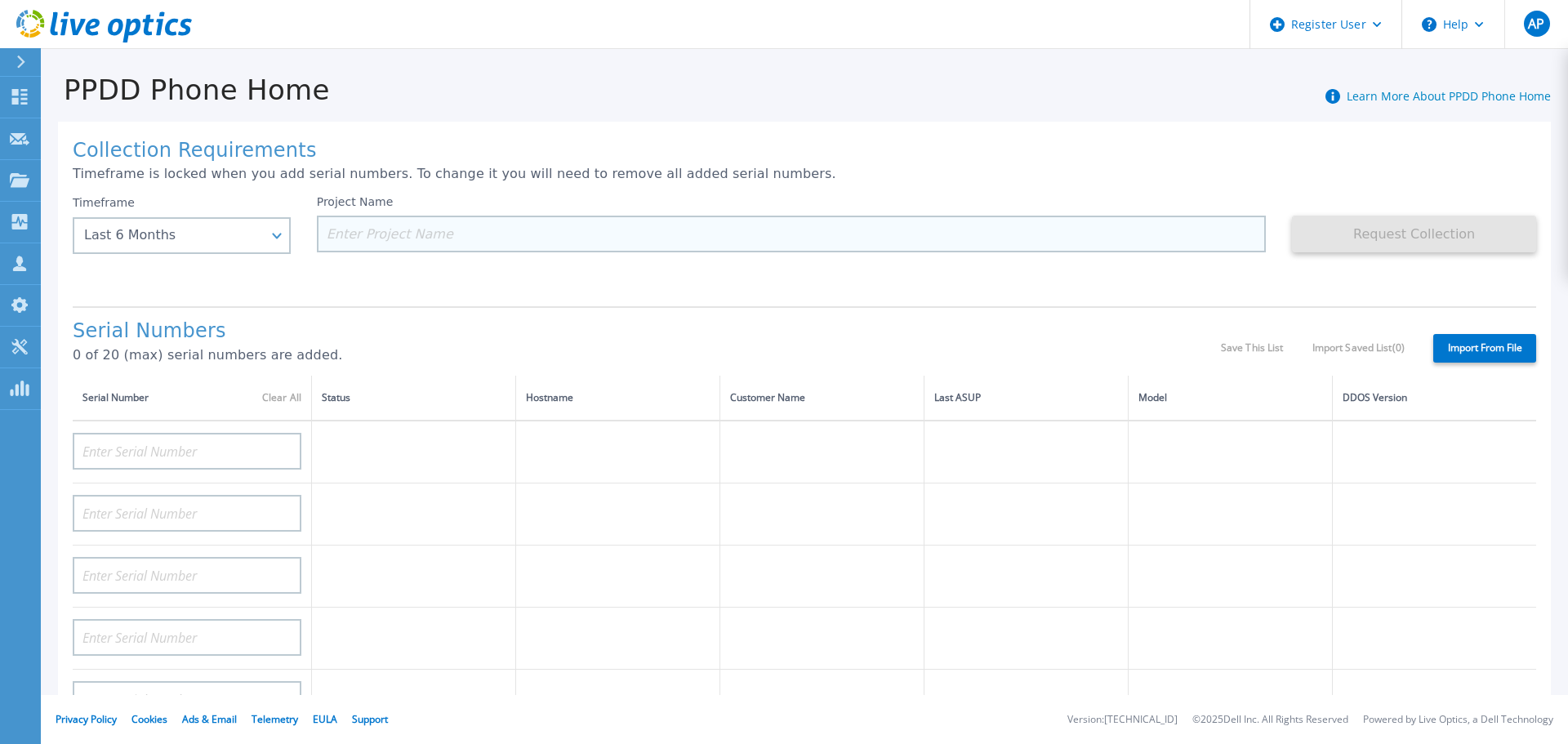
click at [360, 240] on input at bounding box center [792, 234] width 950 height 37
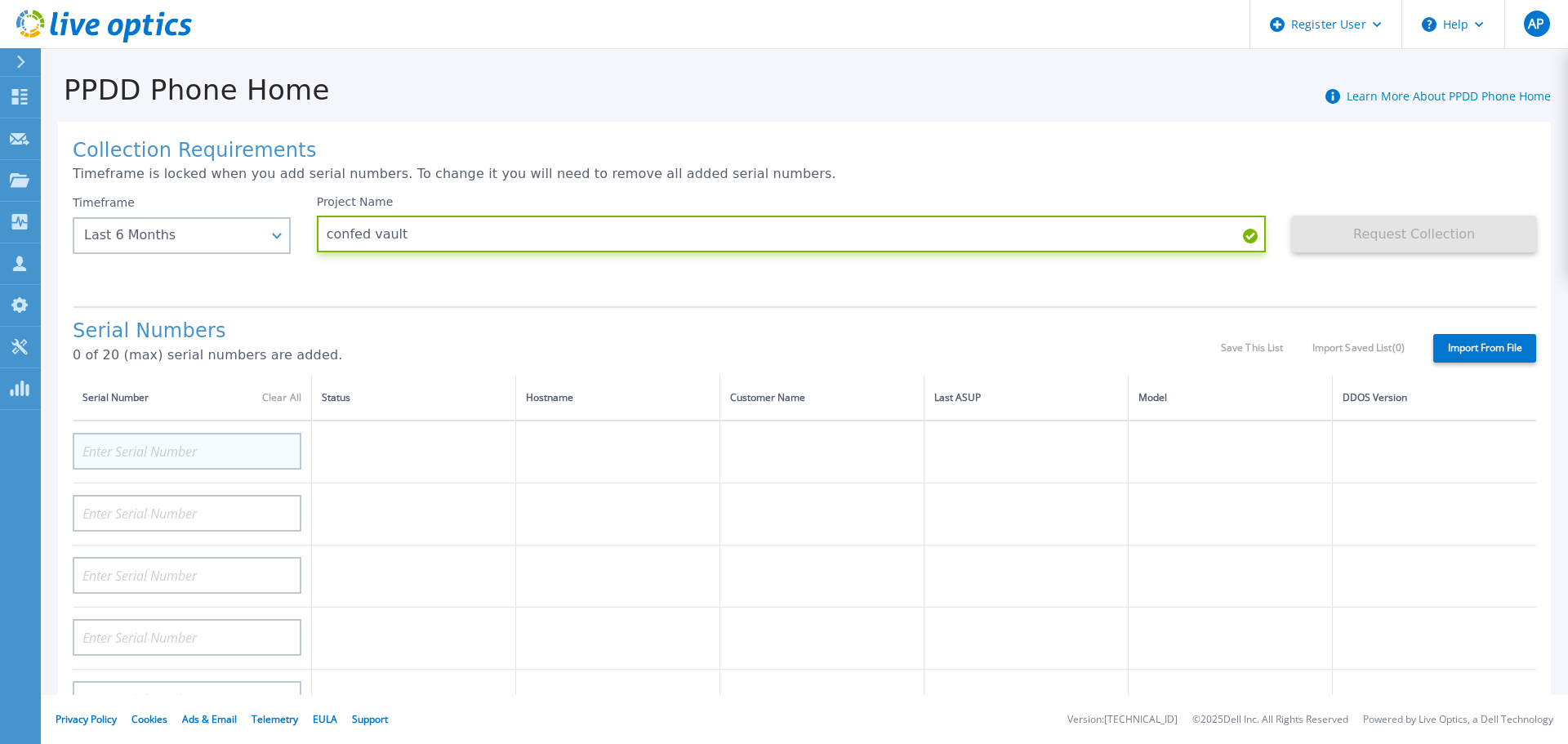
type input "confed vault"
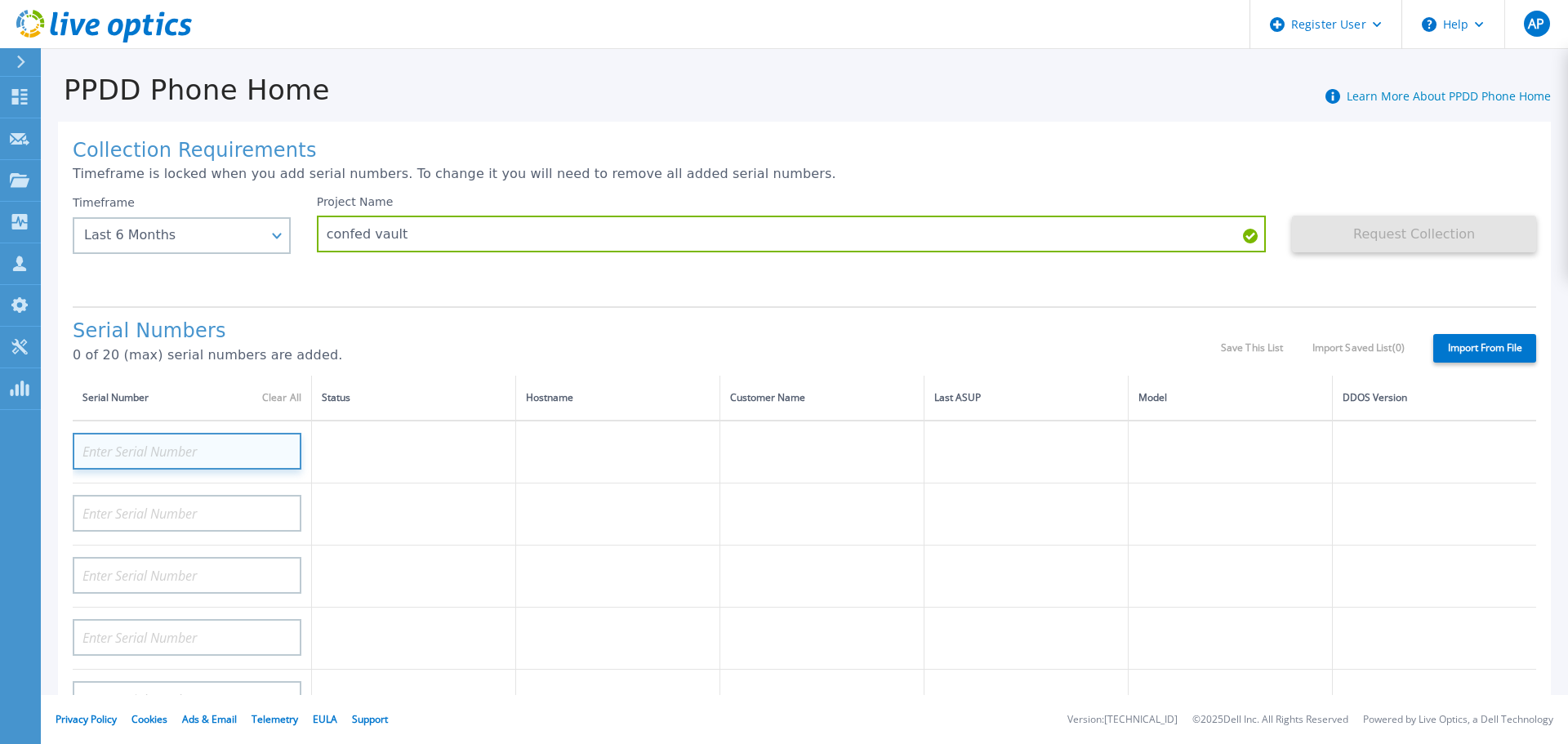
click at [179, 452] on input at bounding box center [187, 451] width 228 height 37
paste input "APX00243604694"
type input "APX00243604694"
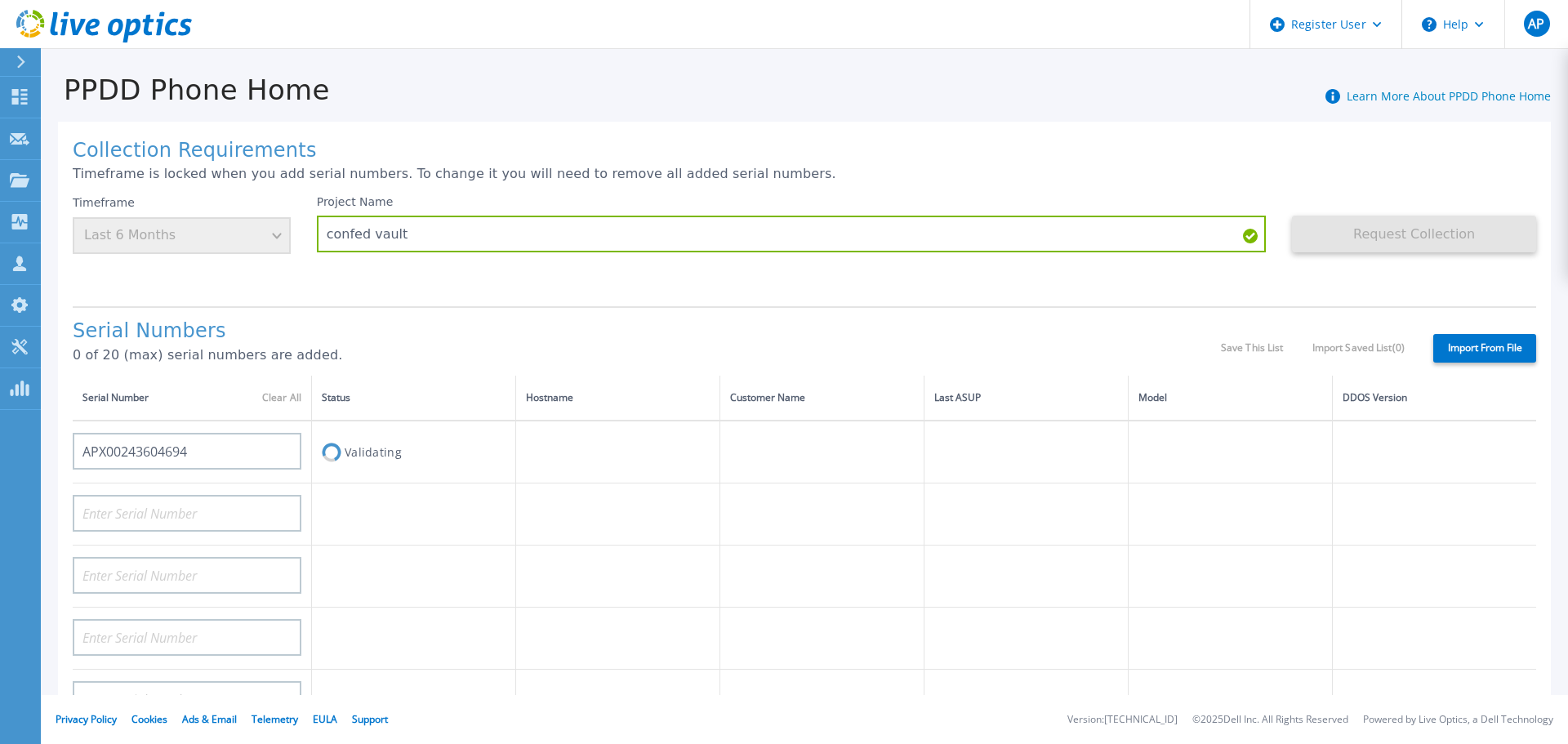
click at [443, 330] on h1 "Serial Numbers" at bounding box center [647, 331] width 1148 height 23
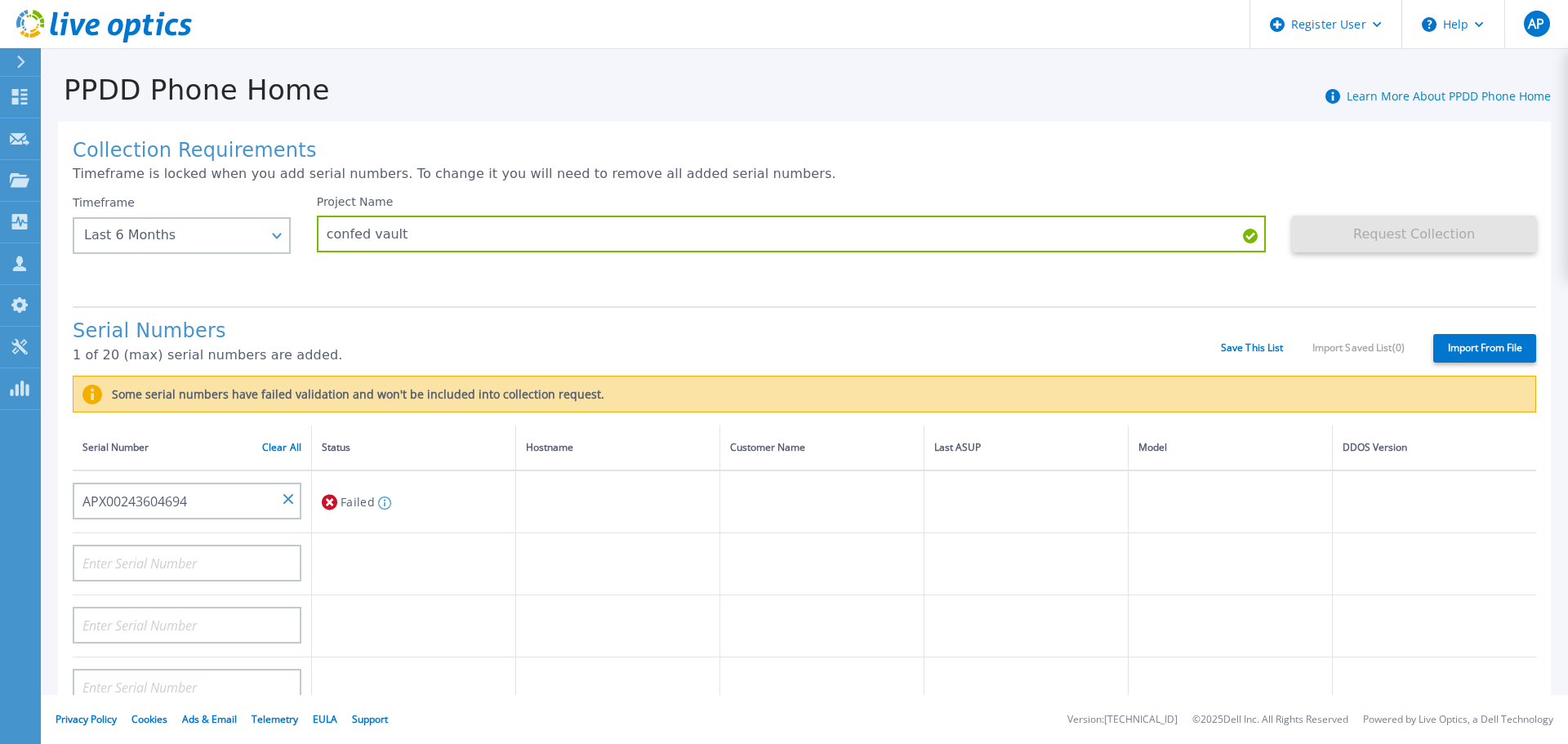
click at [26, 70] on div at bounding box center [27, 62] width 26 height 27
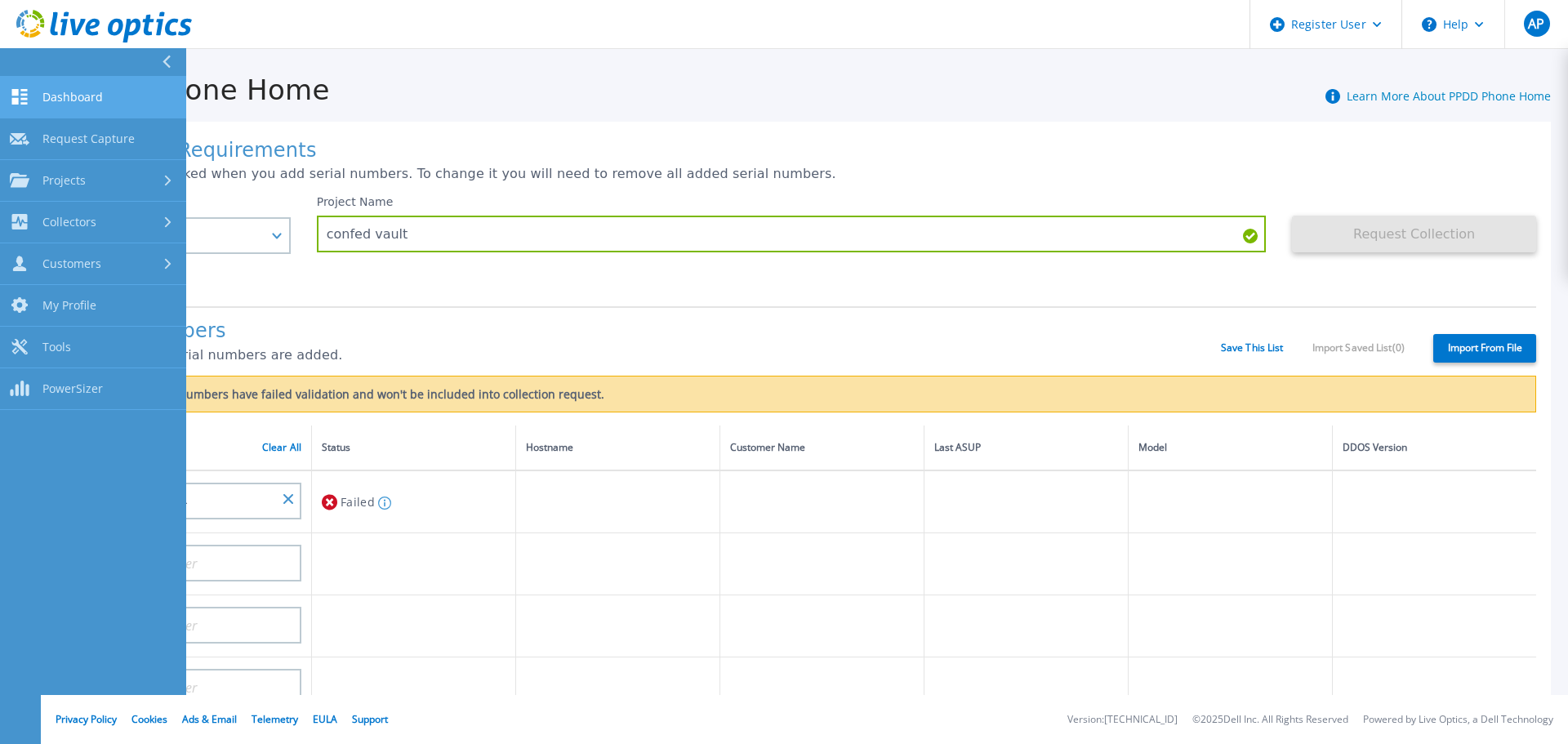
click at [88, 106] on link "Dashboard Dashboard" at bounding box center [93, 98] width 186 height 42
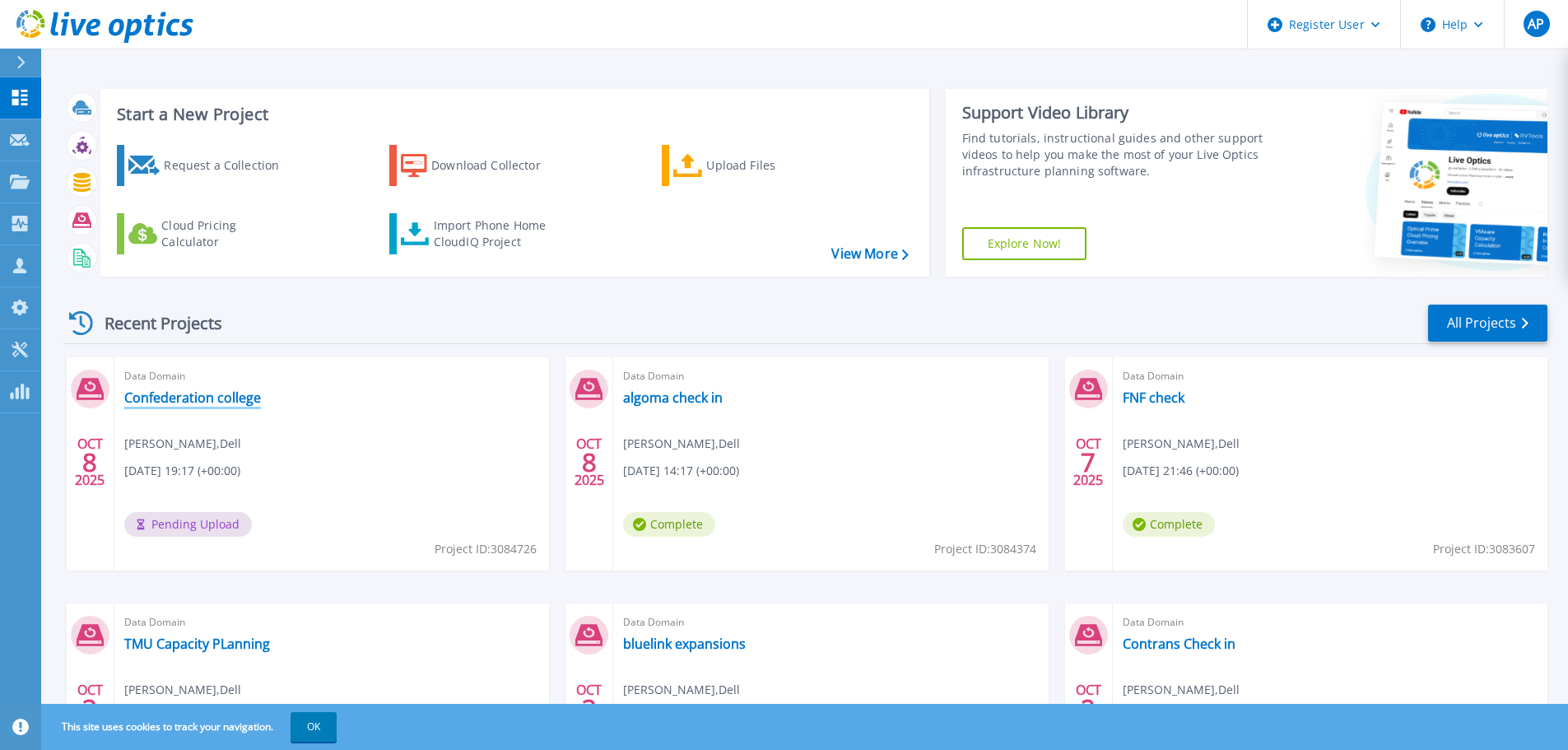
click at [234, 399] on link "Confederation college" at bounding box center [192, 398] width 136 height 17
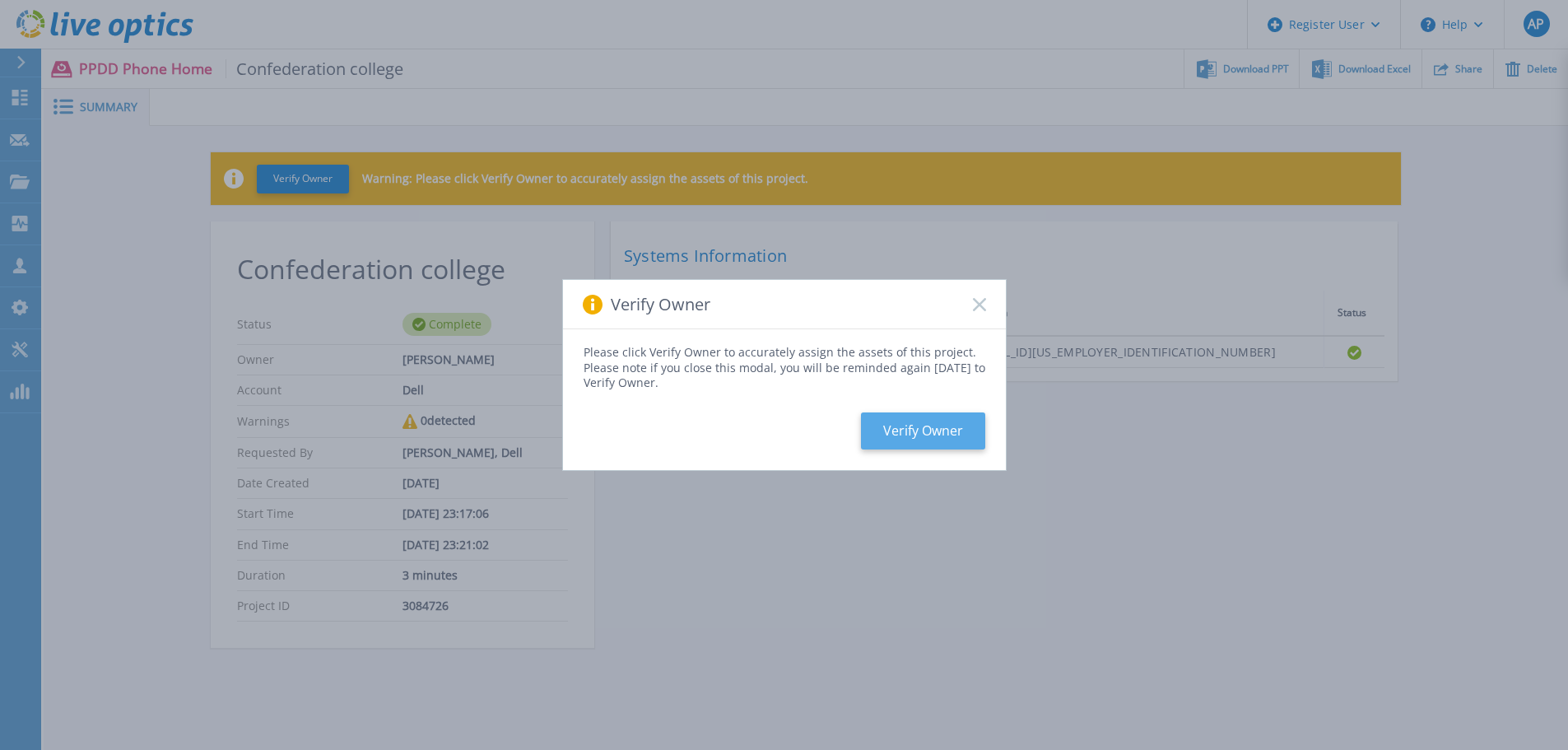
click at [930, 415] on button "Verify Owner" at bounding box center [922, 431] width 124 height 37
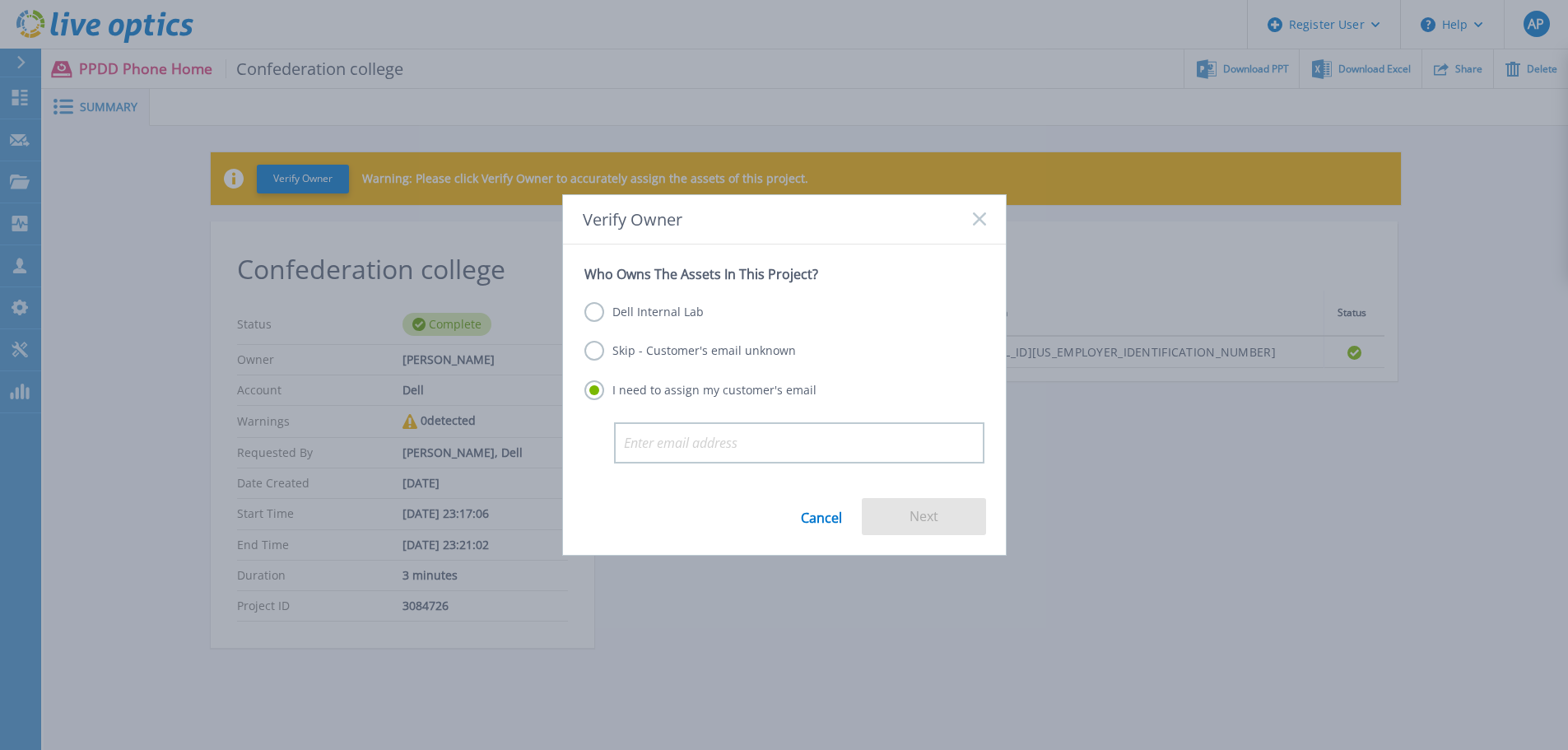
click at [695, 321] on label "Dell Internal Lab" at bounding box center [644, 311] width 120 height 19
click at [0, 0] on input "Dell Internal Lab" at bounding box center [0, 0] width 0 height 0
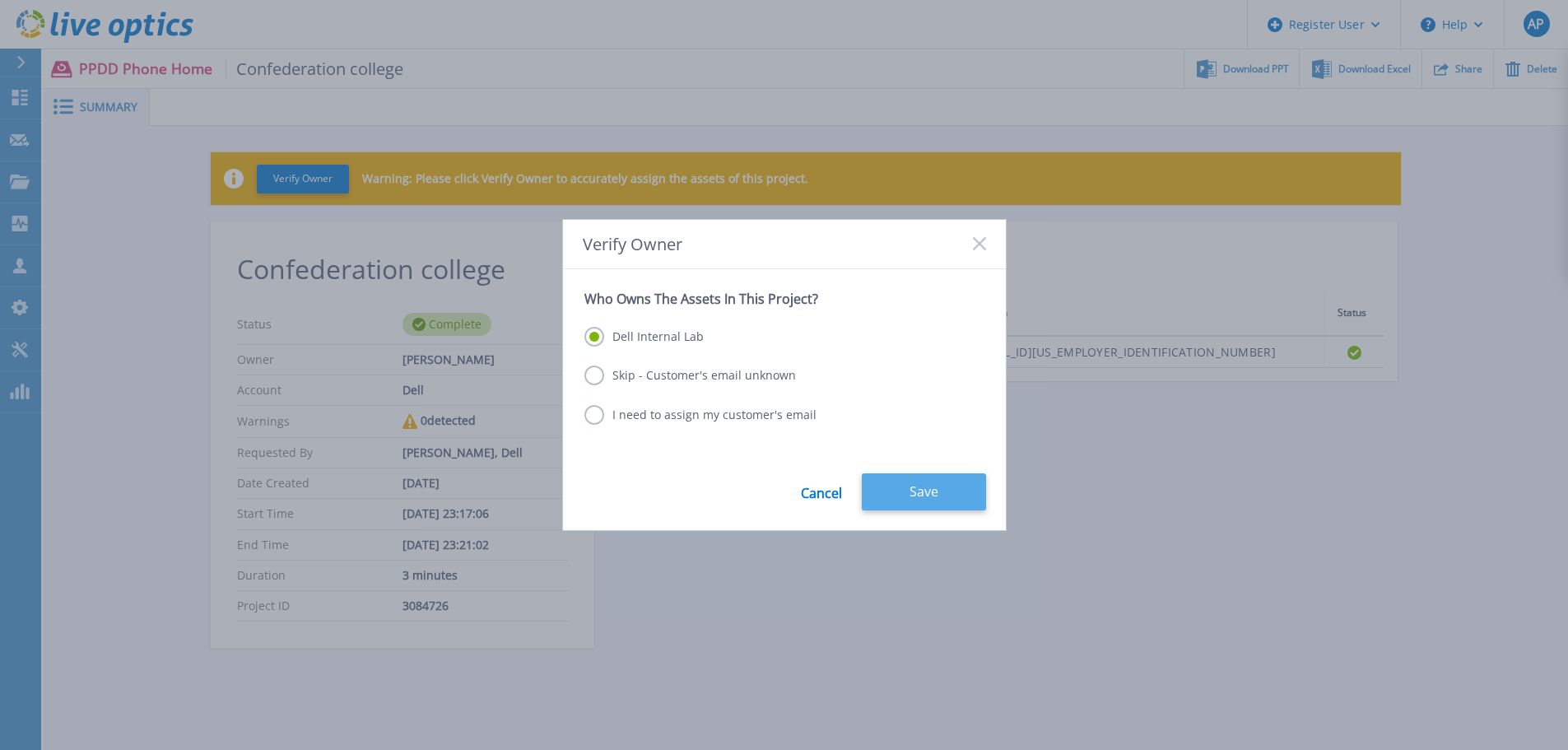
click at [961, 498] on button "Save" at bounding box center [923, 491] width 124 height 37
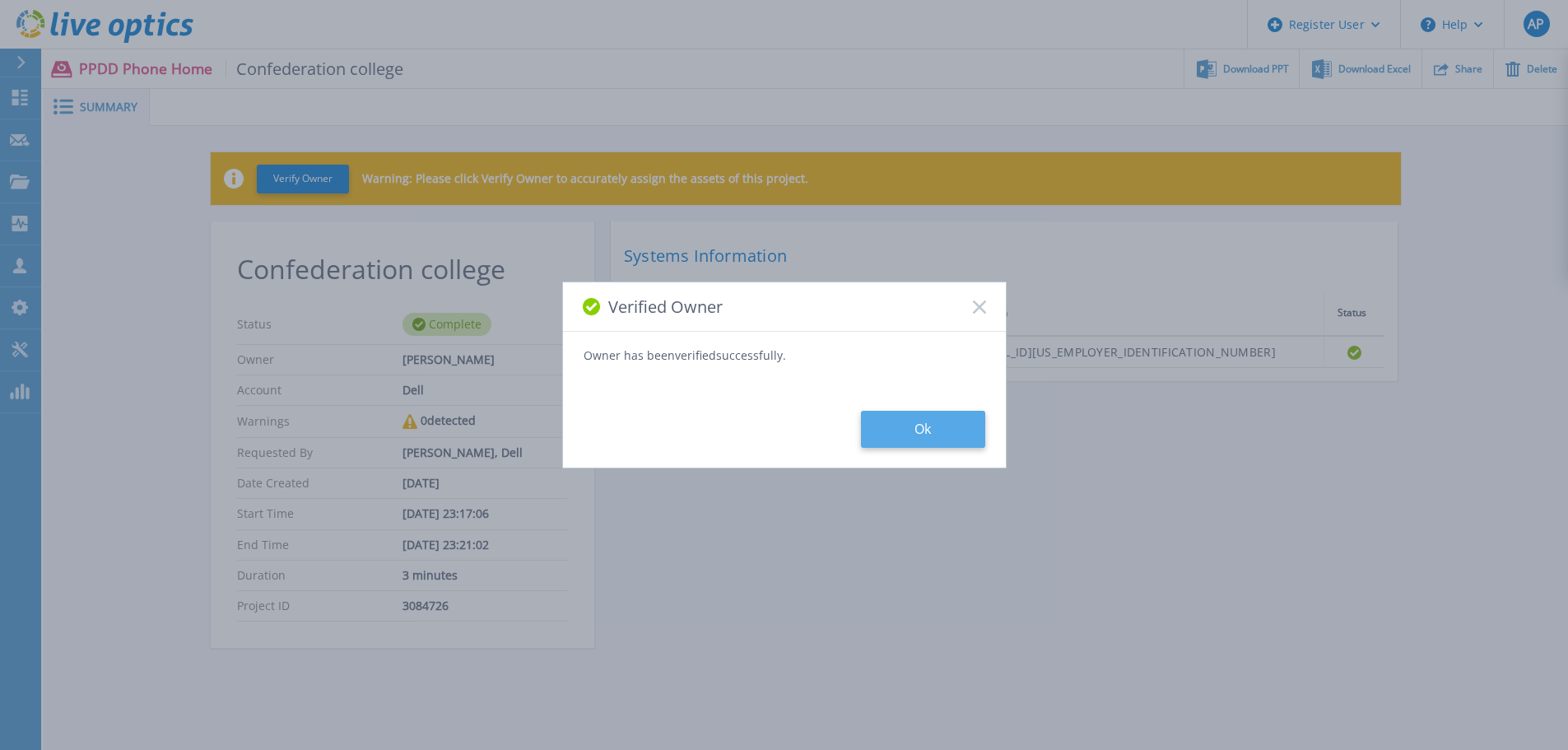
click at [942, 440] on button "Ok" at bounding box center [922, 429] width 124 height 37
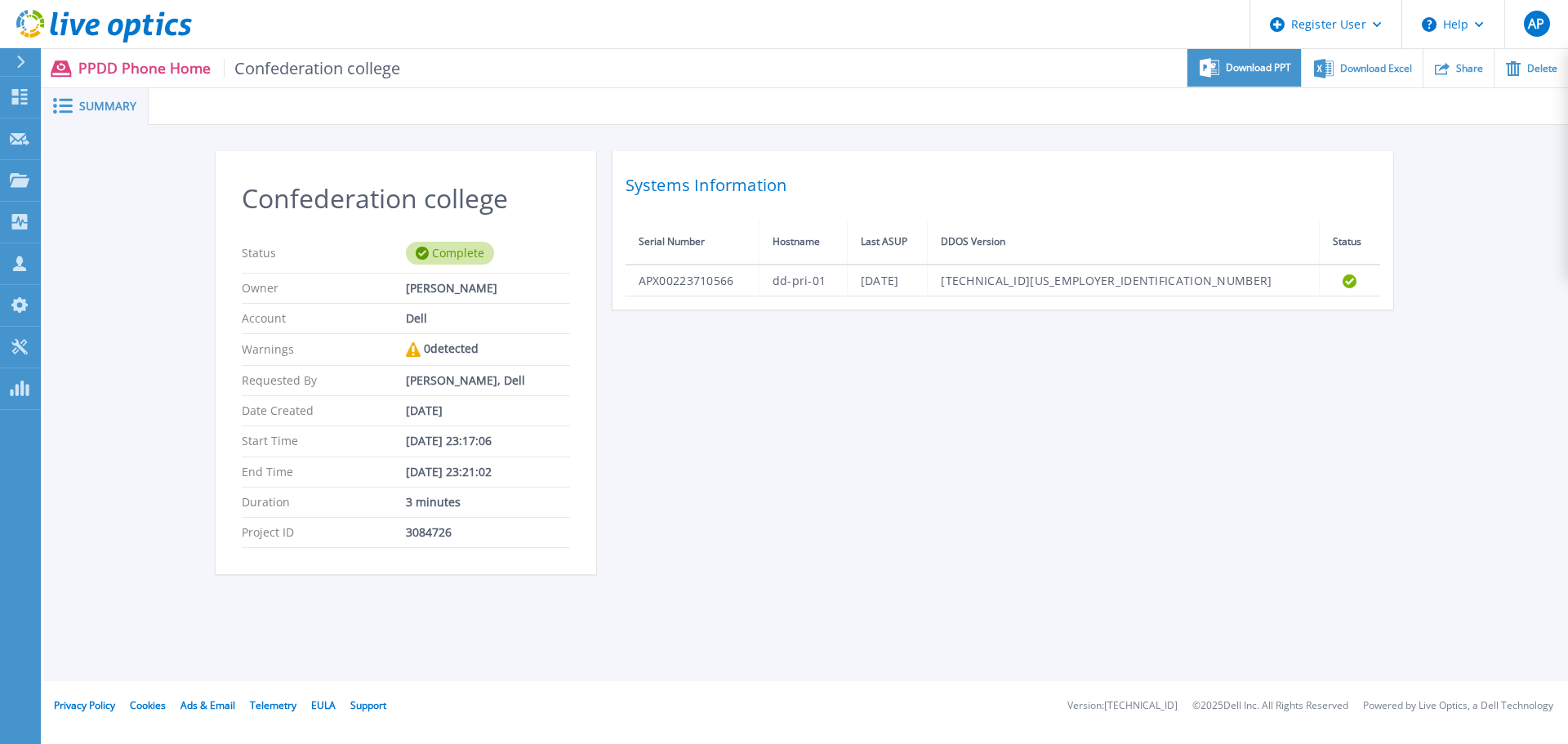
click at [1260, 72] on span "Download PPT" at bounding box center [1258, 68] width 66 height 10
